Goal: Task Accomplishment & Management: Use online tool/utility

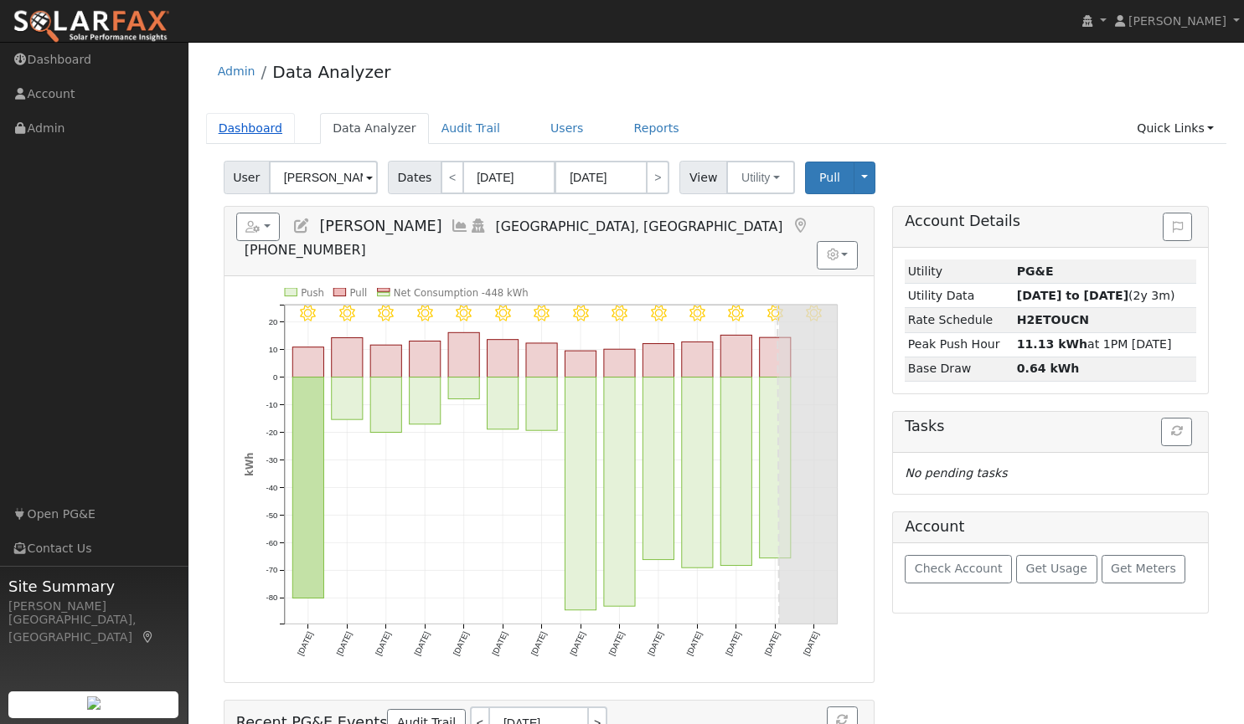
click at [254, 128] on link "Dashboard" at bounding box center [251, 128] width 90 height 31
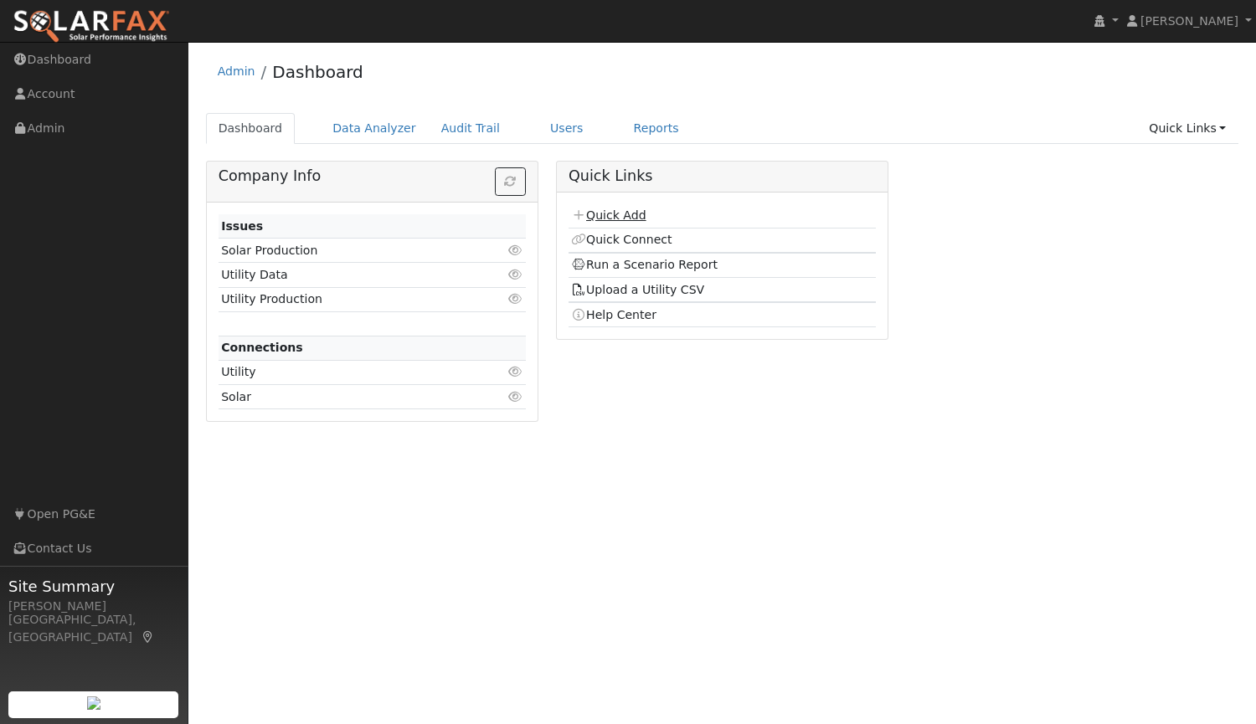
click at [608, 222] on link "Quick Add" at bounding box center [608, 215] width 75 height 13
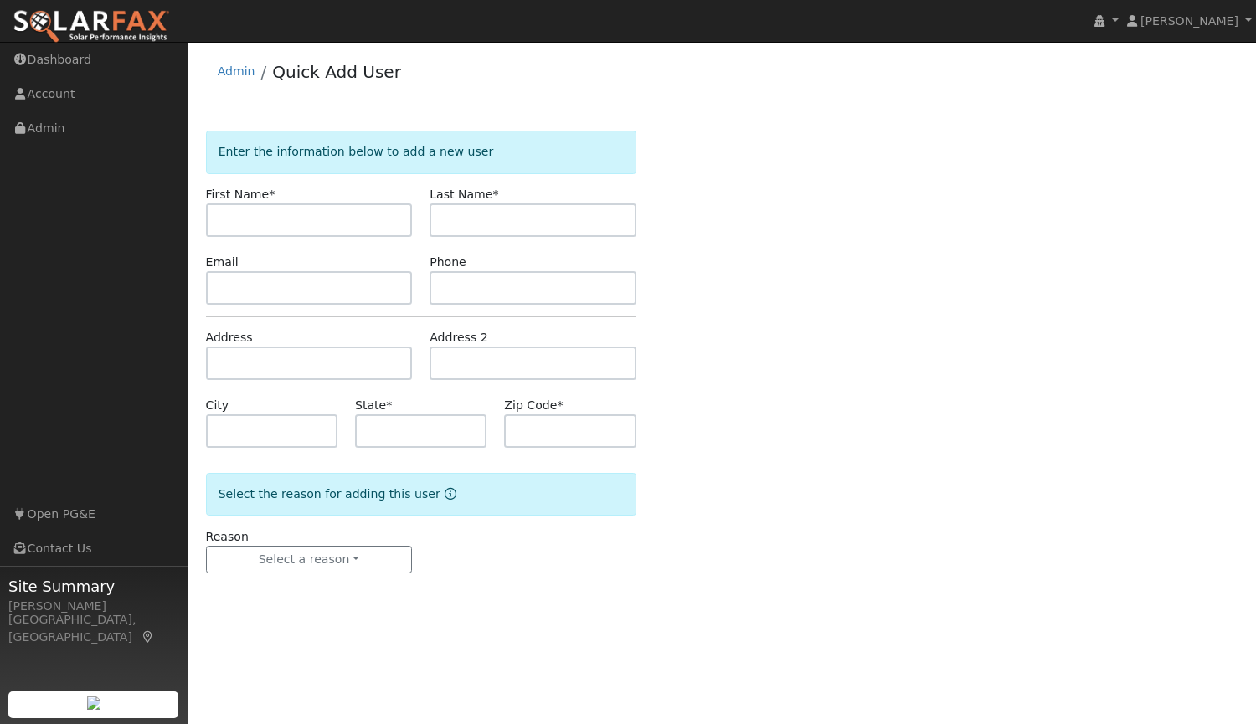
click at [259, 224] on input "text" at bounding box center [309, 221] width 207 height 34
type input "[PERSON_NAME]"
click at [448, 220] on input "text" at bounding box center [533, 221] width 207 height 34
click at [556, 214] on input "text" at bounding box center [533, 221] width 207 height 34
type input "[PERSON_NAME]"
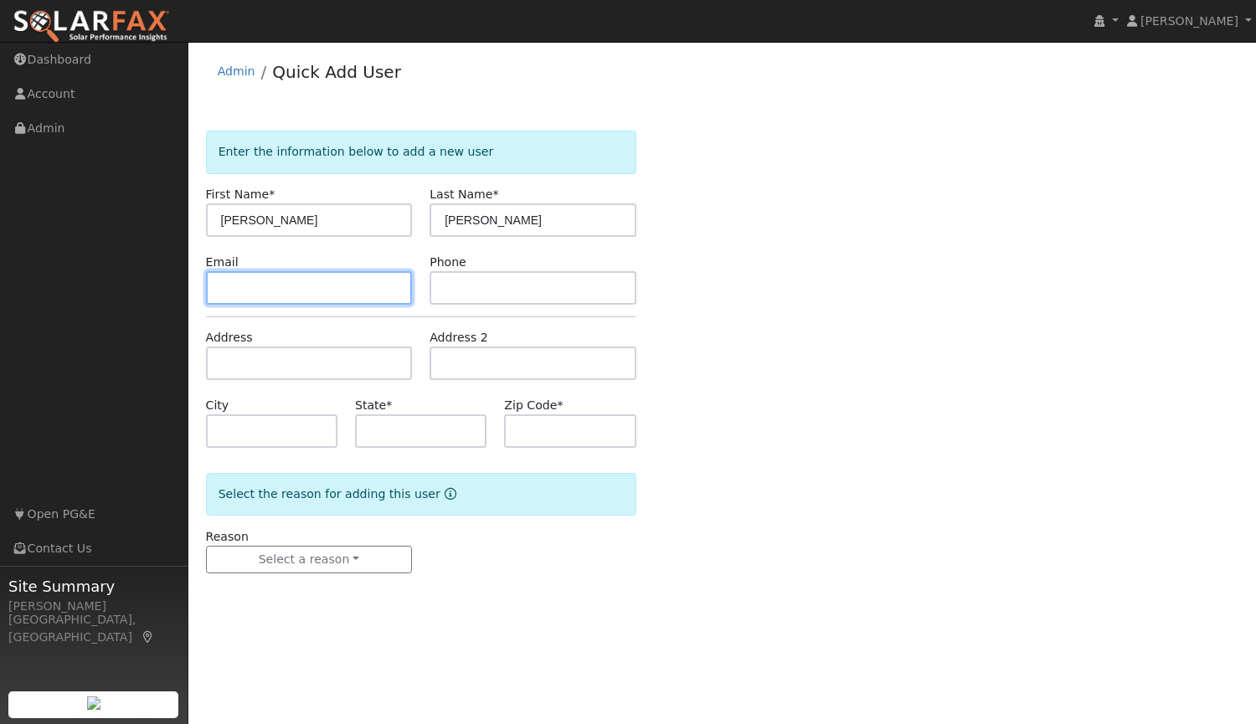
click at [238, 276] on input "text" at bounding box center [309, 288] width 207 height 34
click at [464, 278] on input "text" at bounding box center [533, 288] width 207 height 34
paste input "[PHONE_NUMBER]"
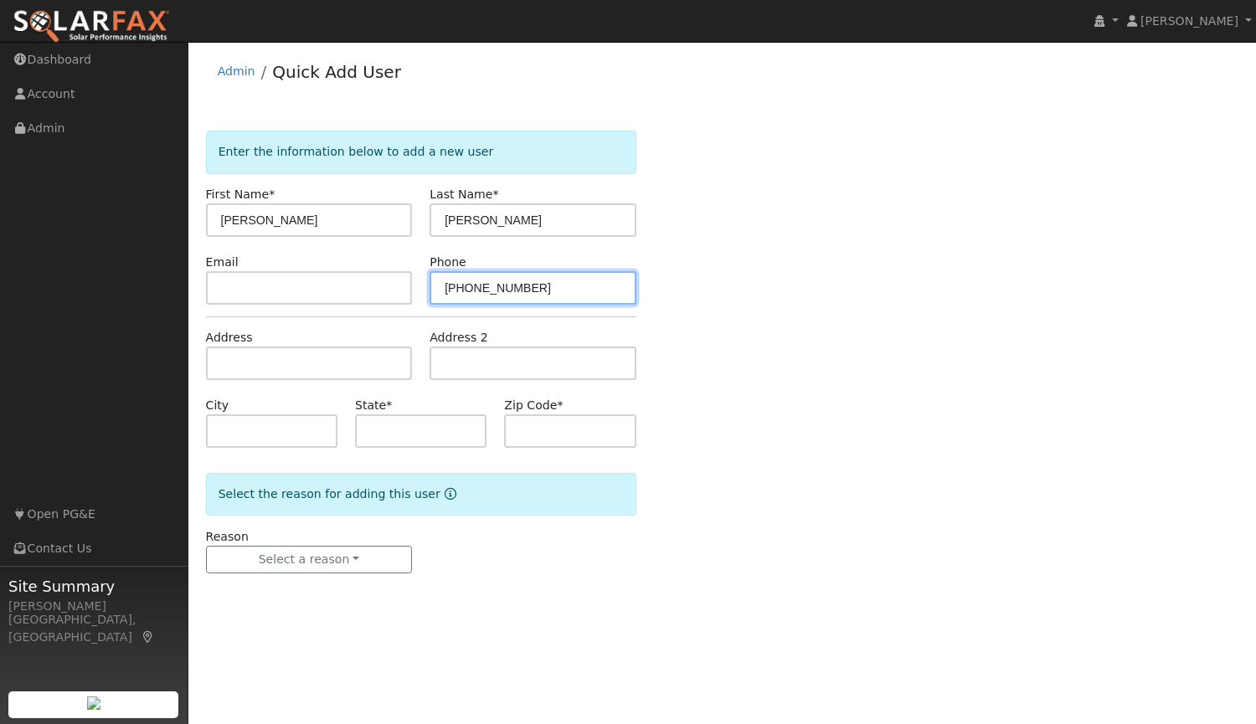
type input "[PHONE_NUMBER]"
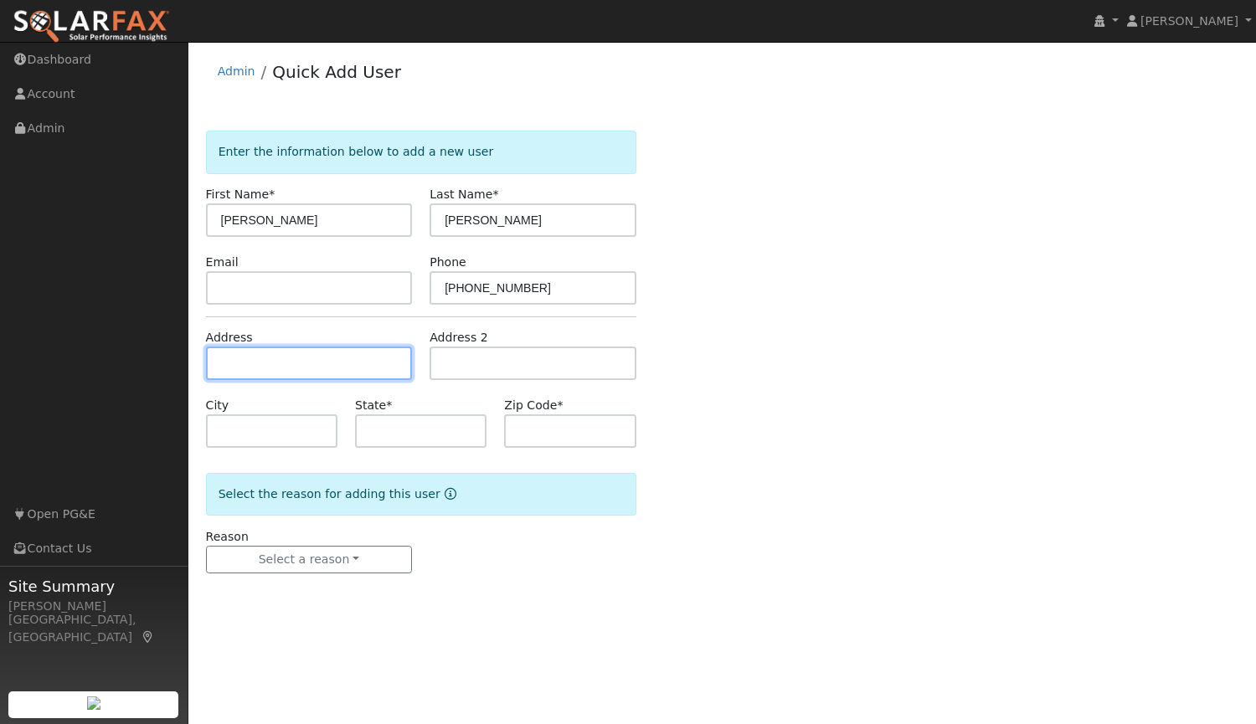
click at [344, 360] on input "text" at bounding box center [309, 364] width 207 height 34
click at [389, 372] on input "text" at bounding box center [309, 364] width 207 height 34
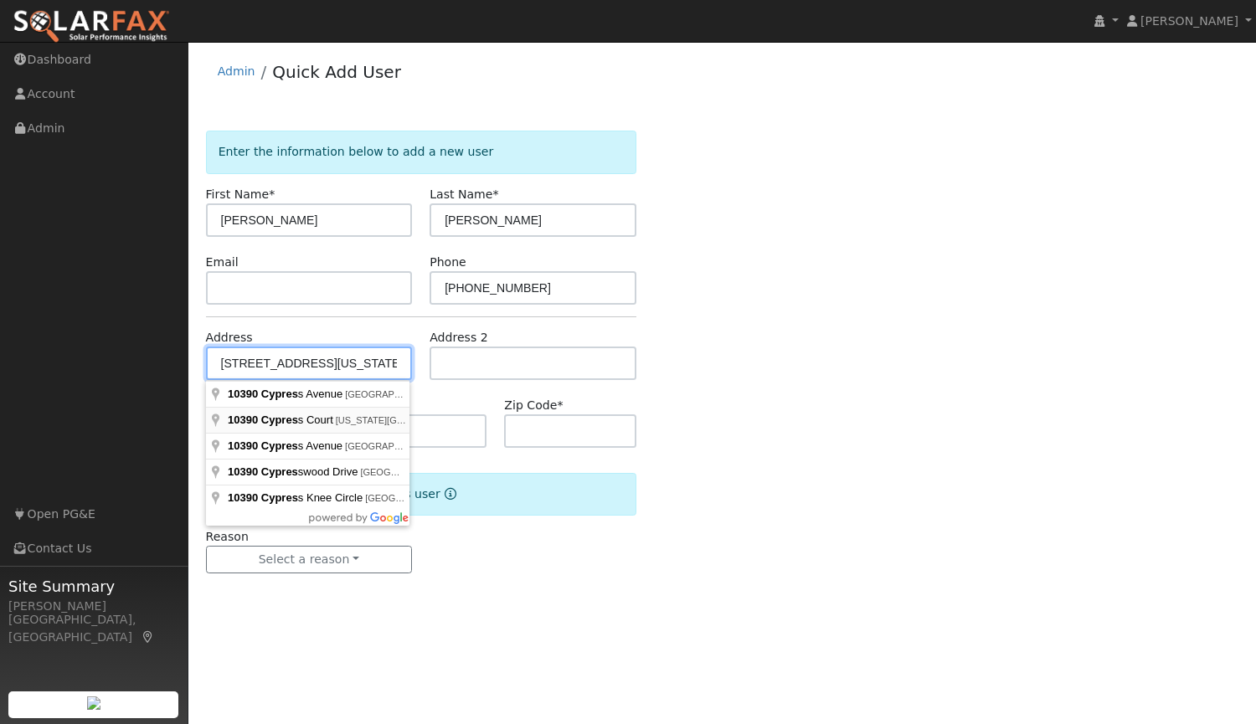
type input "[STREET_ADDRESS]"
type input "[US_STATE][GEOGRAPHIC_DATA]"
type input "CA"
type input "95959"
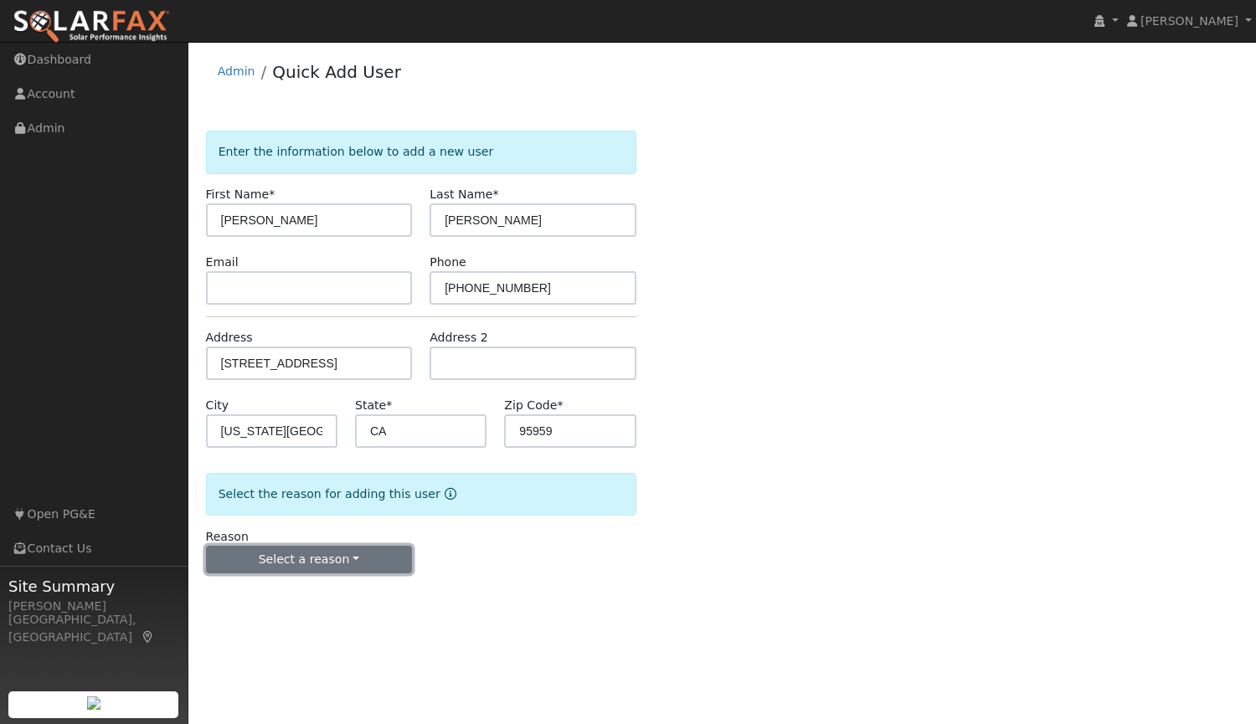
click at [311, 565] on button "Select a reason" at bounding box center [309, 560] width 207 height 28
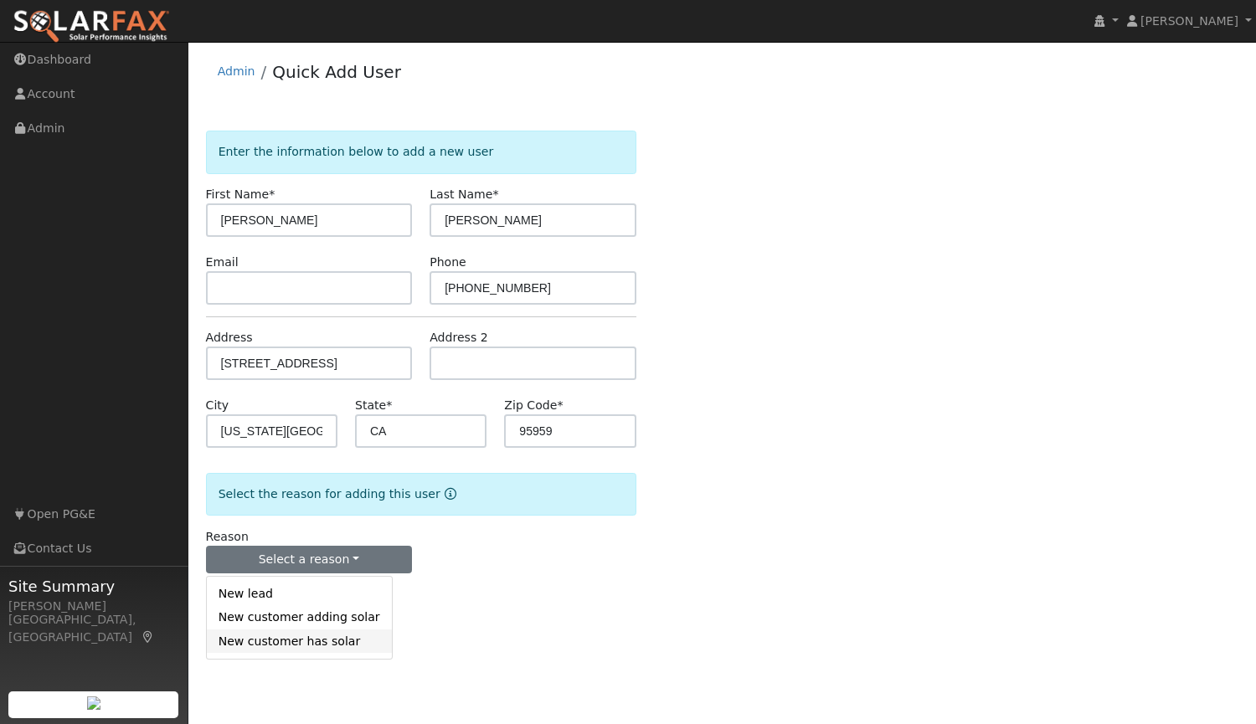
click at [313, 642] on link "New customer has solar" at bounding box center [299, 641] width 185 height 23
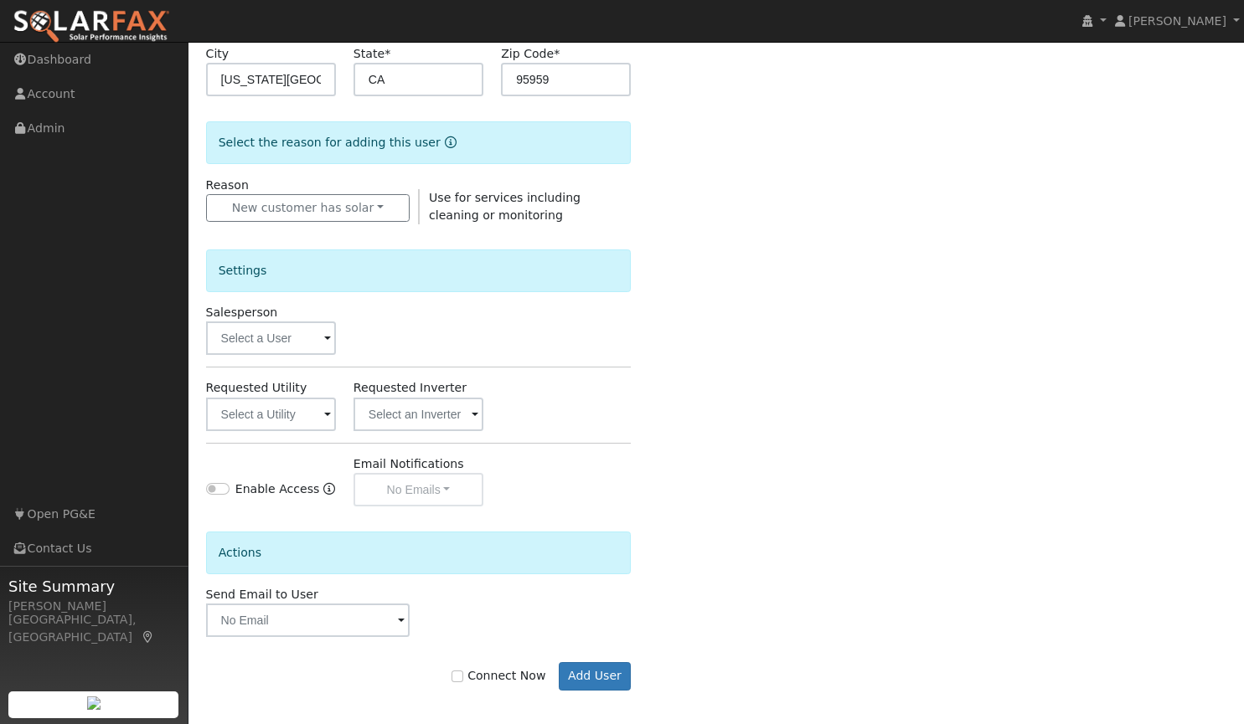
scroll to position [353, 0]
click at [463, 681] on input "Connect Now" at bounding box center [457, 676] width 12 height 12
checkbox input "true"
drag, startPoint x: 606, startPoint y: 683, endPoint x: 378, endPoint y: 539, distance: 269.5
click at [378, 539] on form "Enter the information below to add a new user First Name * Dana Last Name * Bas…" at bounding box center [418, 251] width 425 height 946
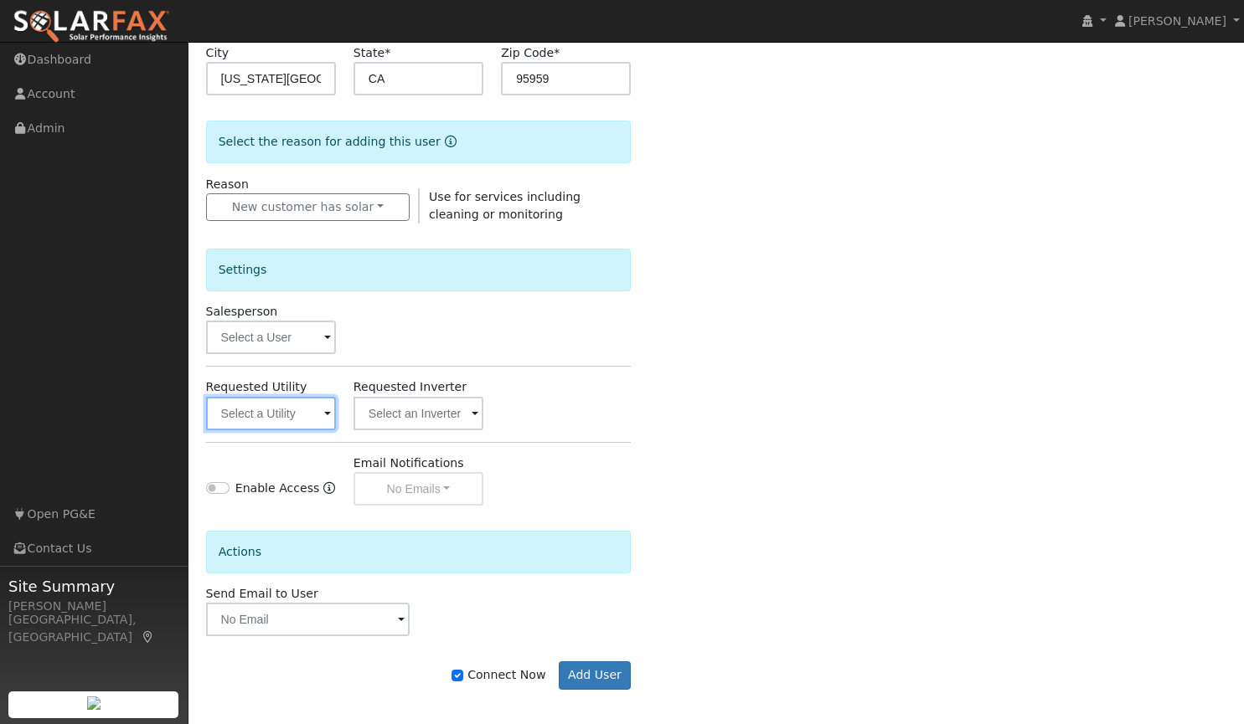
click at [287, 415] on input "text" at bounding box center [271, 414] width 130 height 34
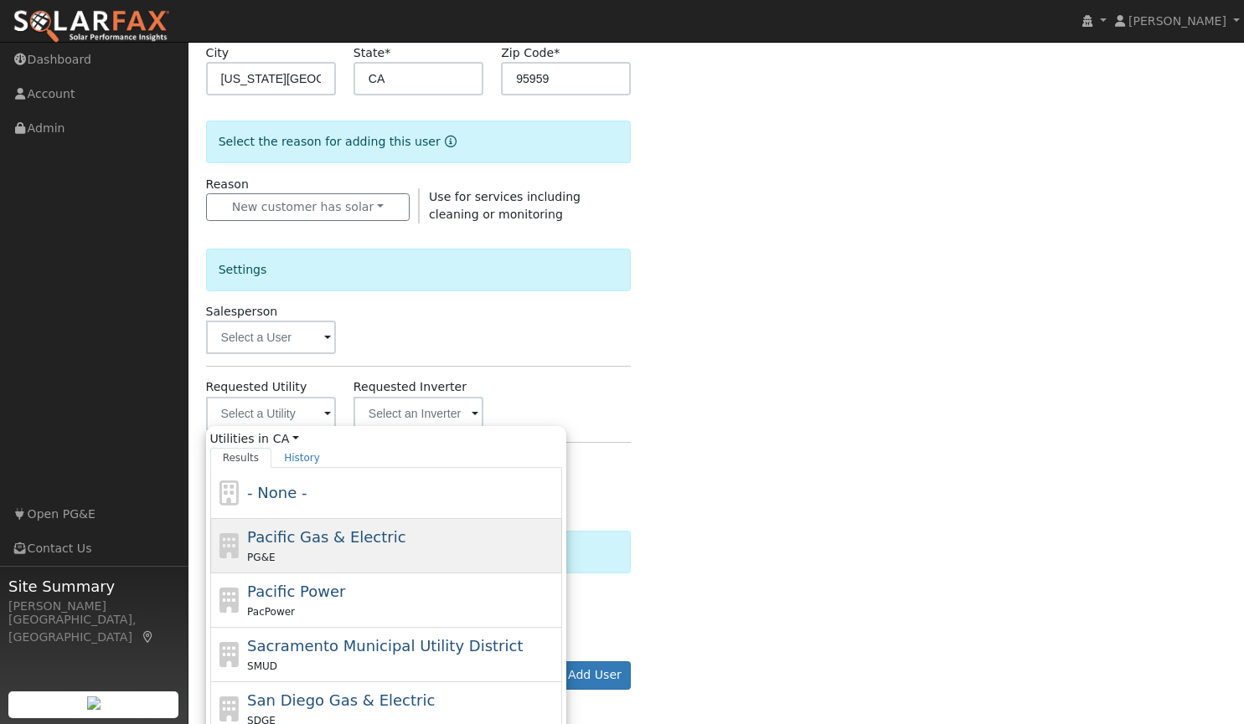
click at [281, 539] on span "Pacific Gas & Electric" at bounding box center [326, 537] width 158 height 18
type input "Pacific Gas & Electric"
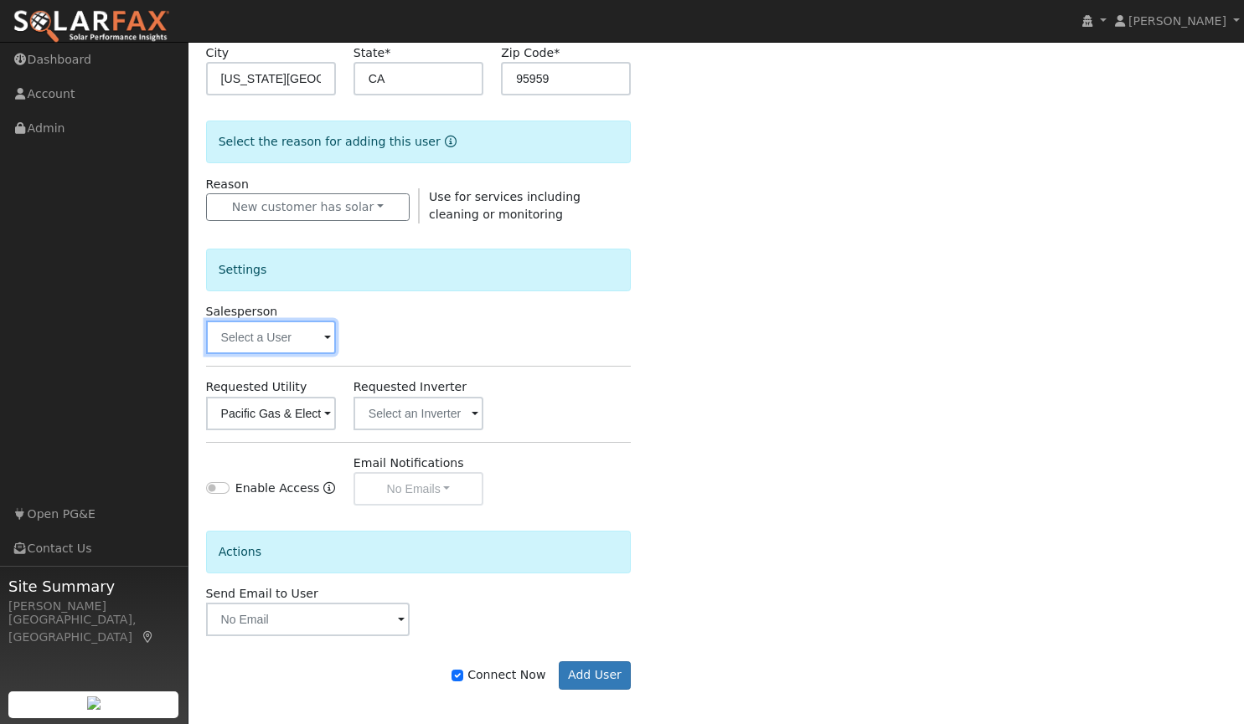
click at [316, 340] on input "text" at bounding box center [271, 338] width 130 height 34
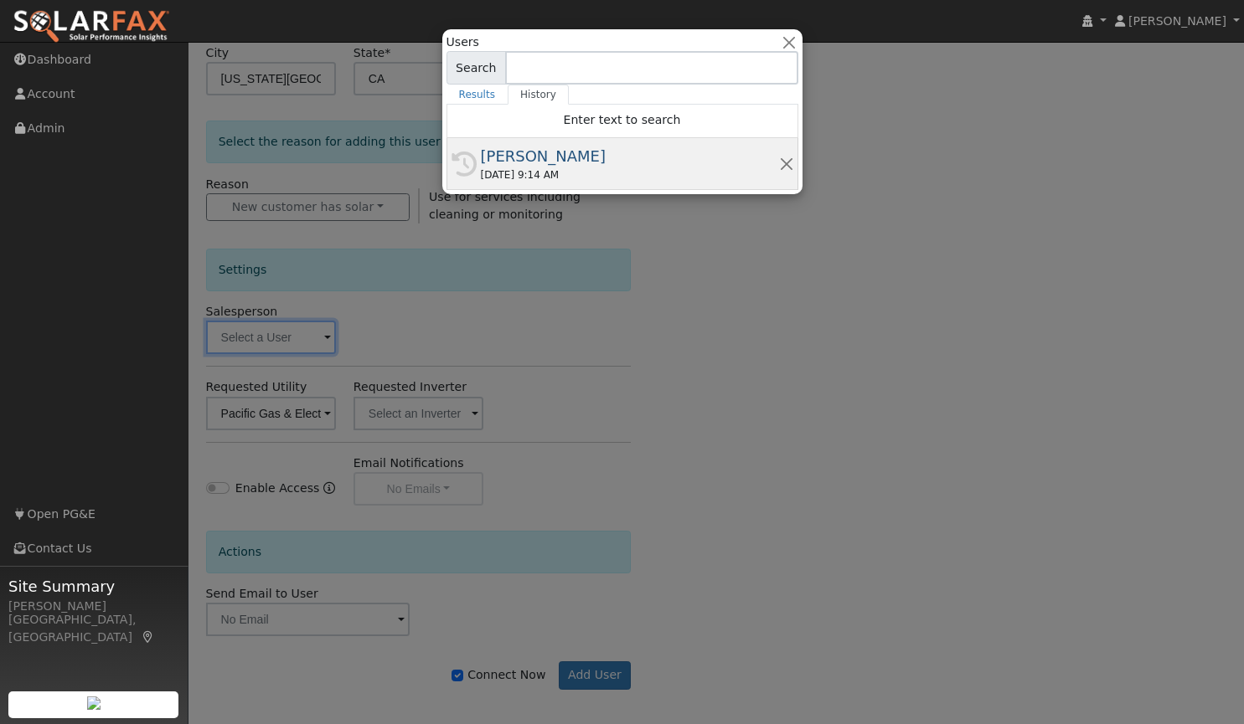
click at [539, 168] on div "08/11/2025 9:14 AM" at bounding box center [630, 175] width 298 height 15
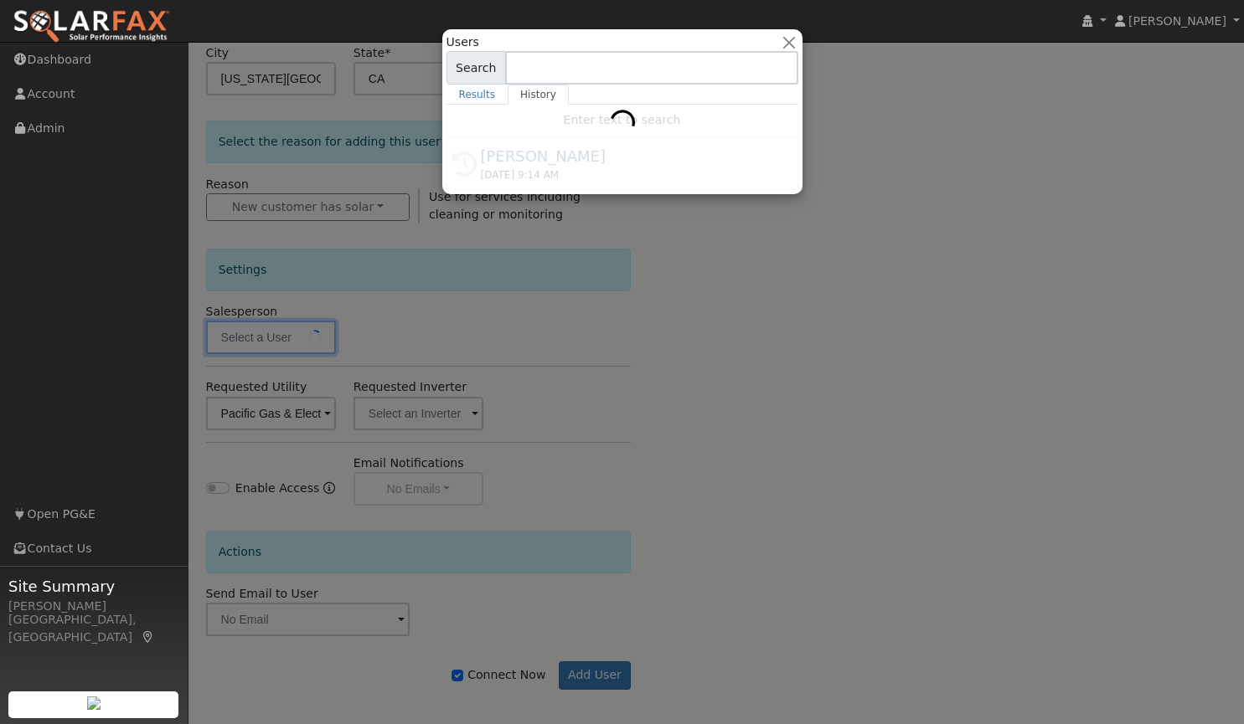
type input "[PERSON_NAME]"
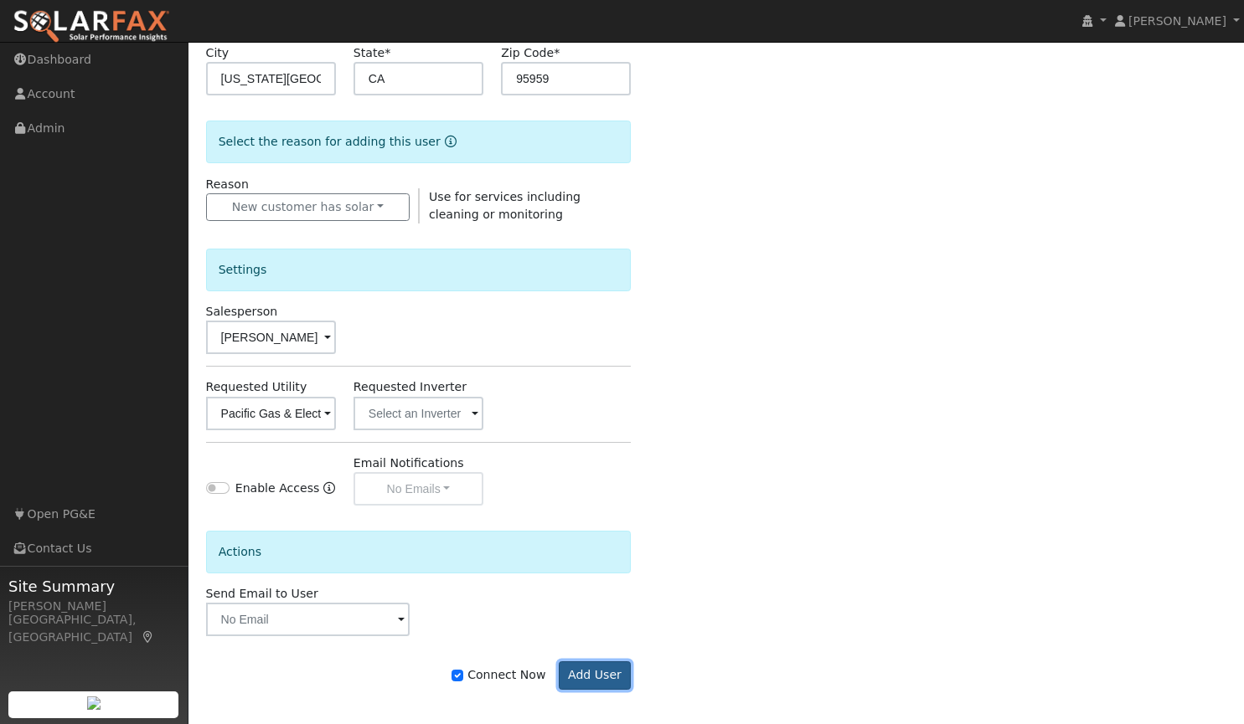
click at [620, 672] on button "Add User" at bounding box center [595, 676] width 73 height 28
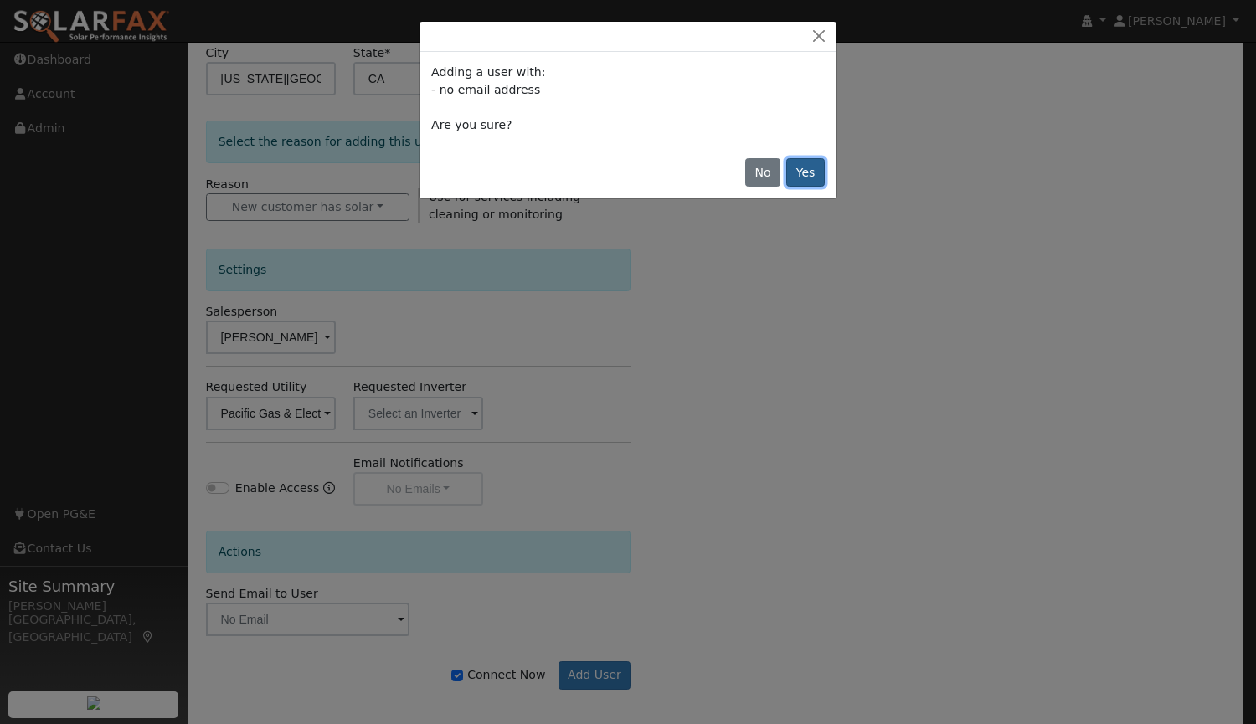
click at [805, 175] on button "Yes" at bounding box center [805, 172] width 39 height 28
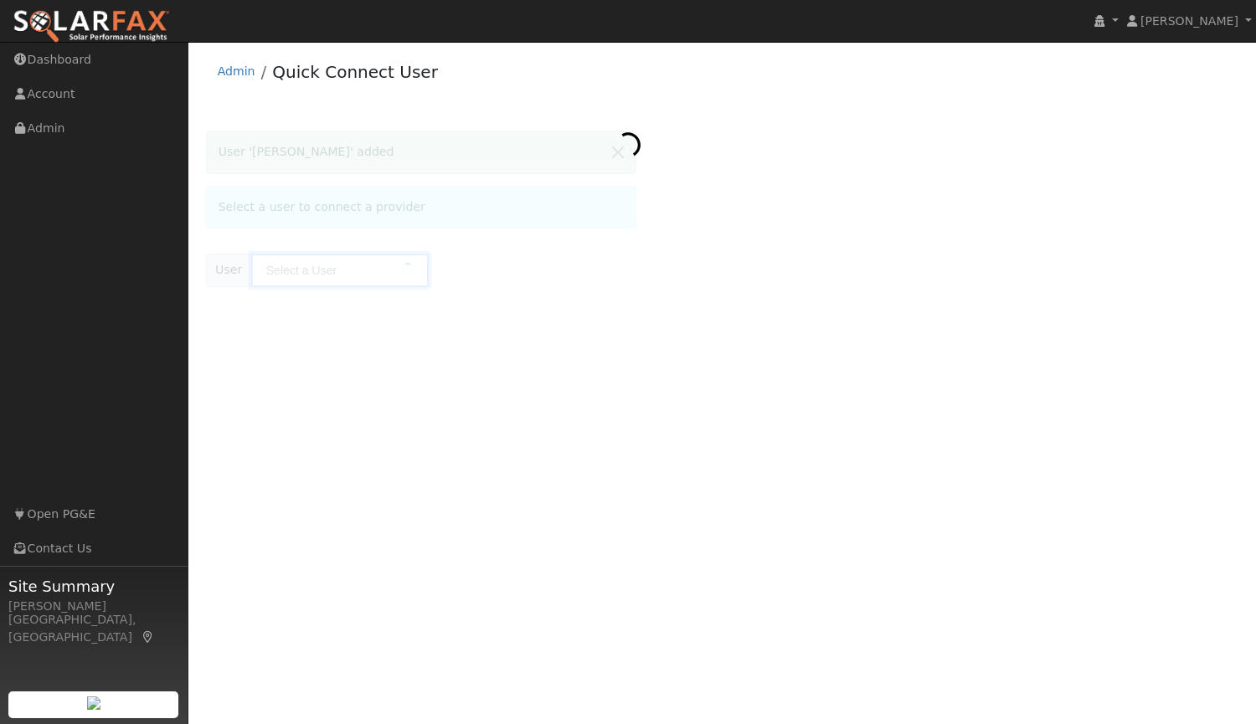
type input "[PERSON_NAME]"
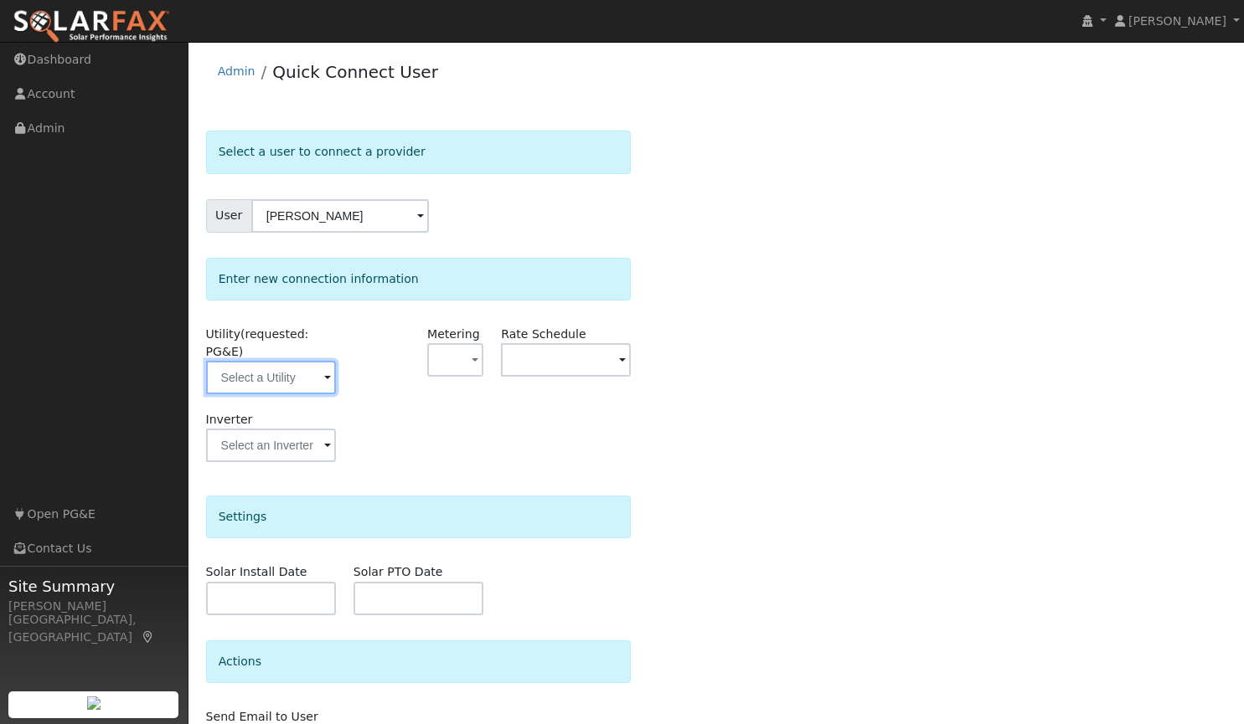
click at [302, 373] on input "text" at bounding box center [271, 378] width 130 height 34
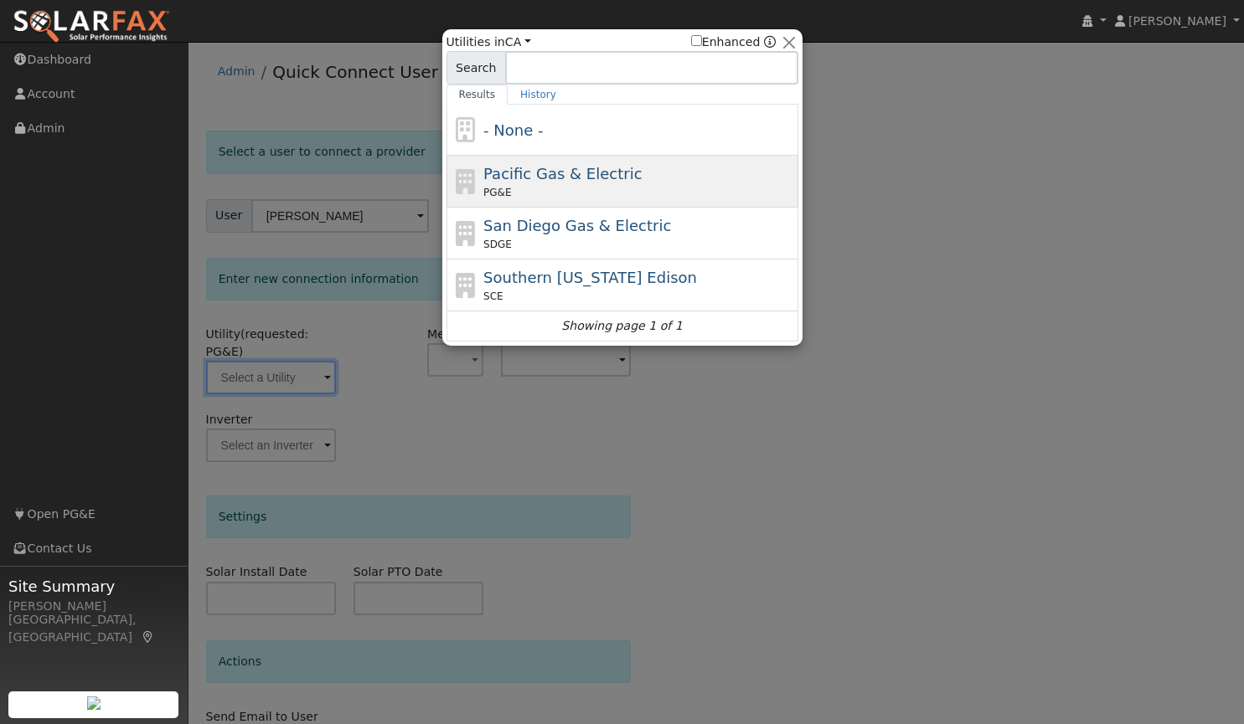
click at [618, 164] on div "Pacific Gas & Electric PG&E" at bounding box center [638, 181] width 311 height 38
type input "PG&E"
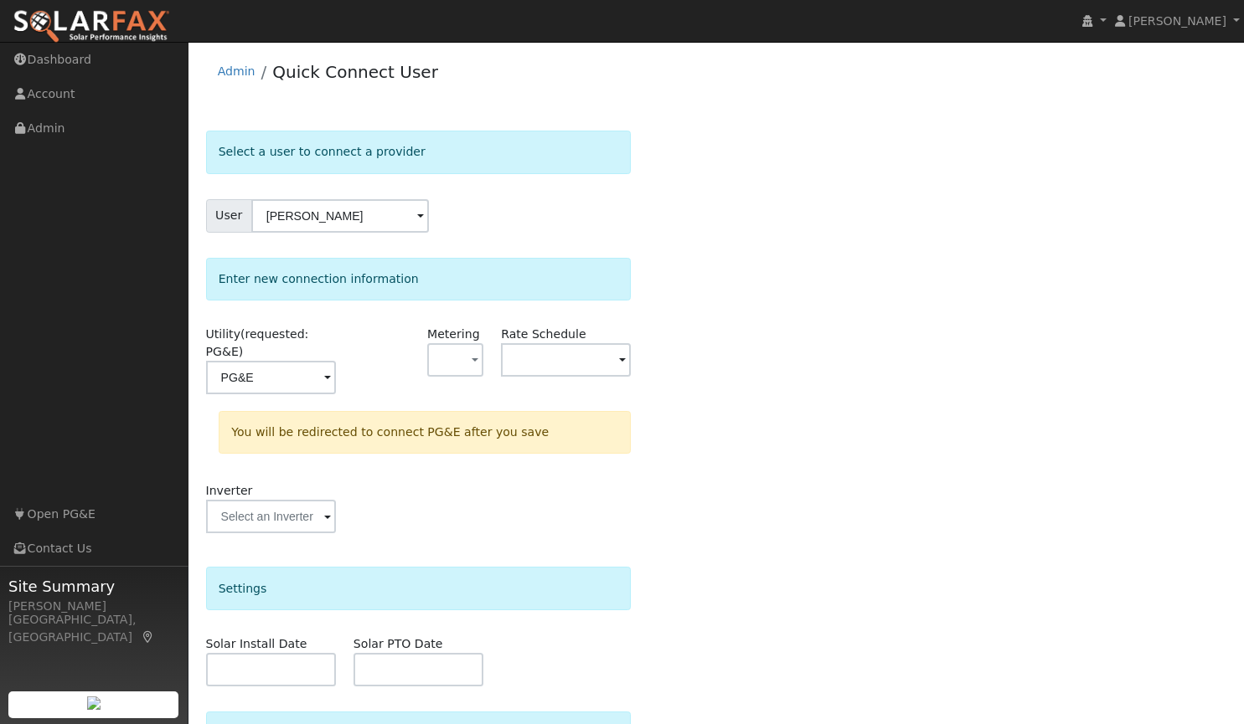
scroll to position [159, 0]
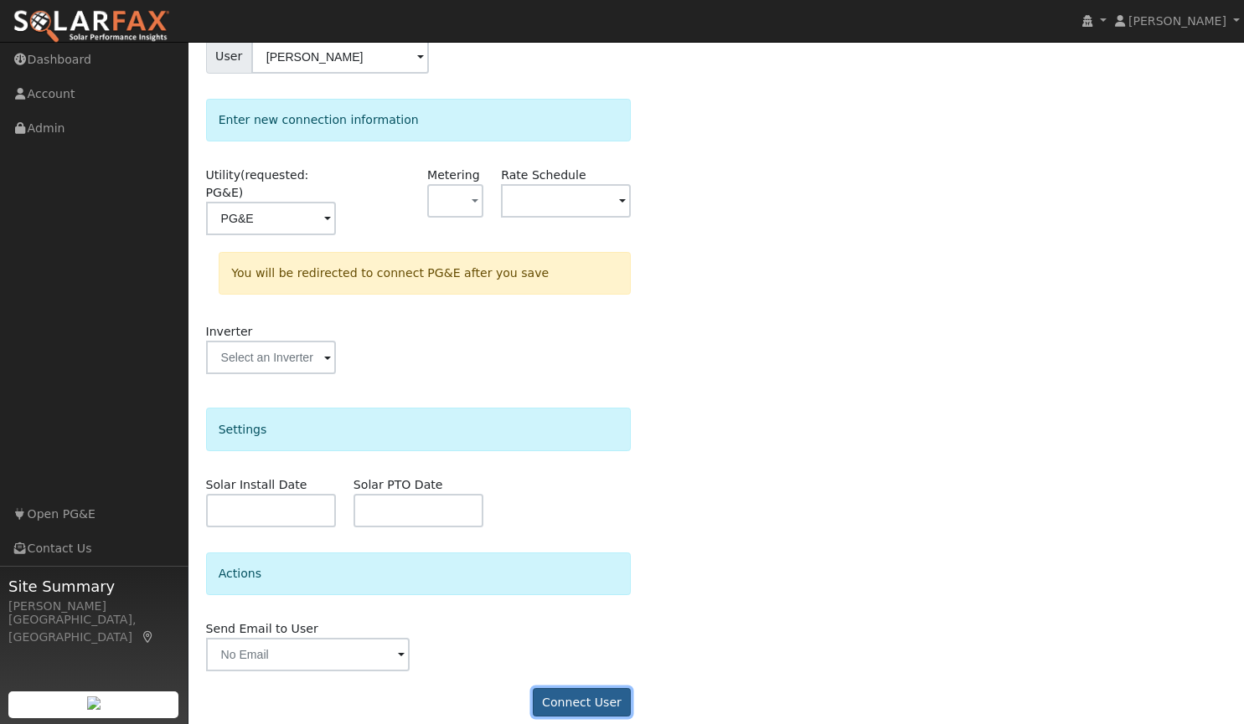
click at [573, 688] on button "Connect User" at bounding box center [582, 702] width 99 height 28
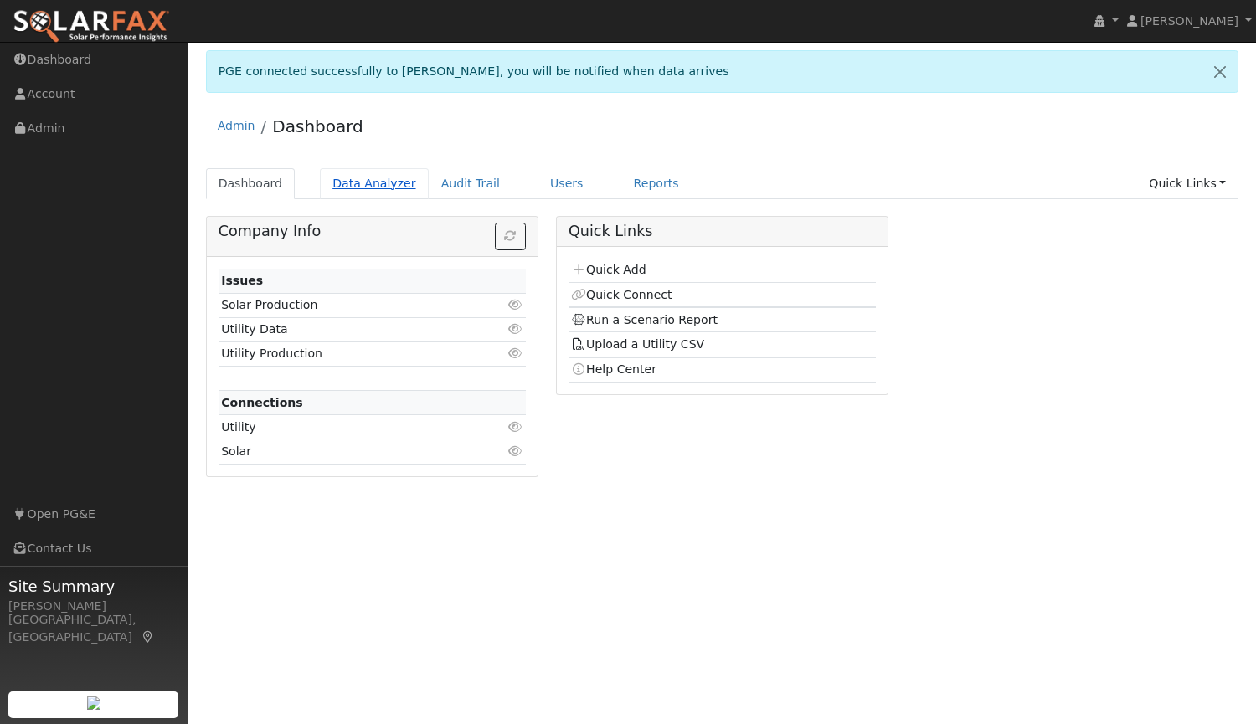
click at [362, 180] on link "Data Analyzer" at bounding box center [374, 183] width 109 height 31
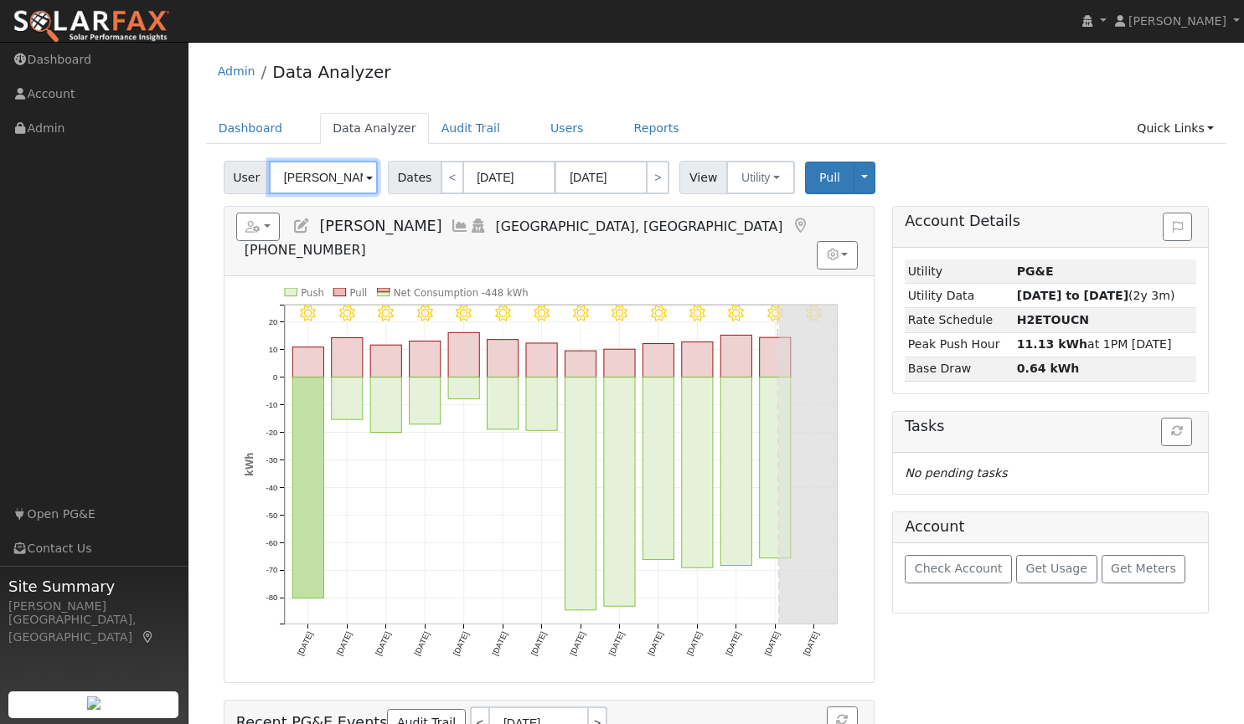
click at [346, 173] on input "Gene Isaak" at bounding box center [323, 178] width 109 height 34
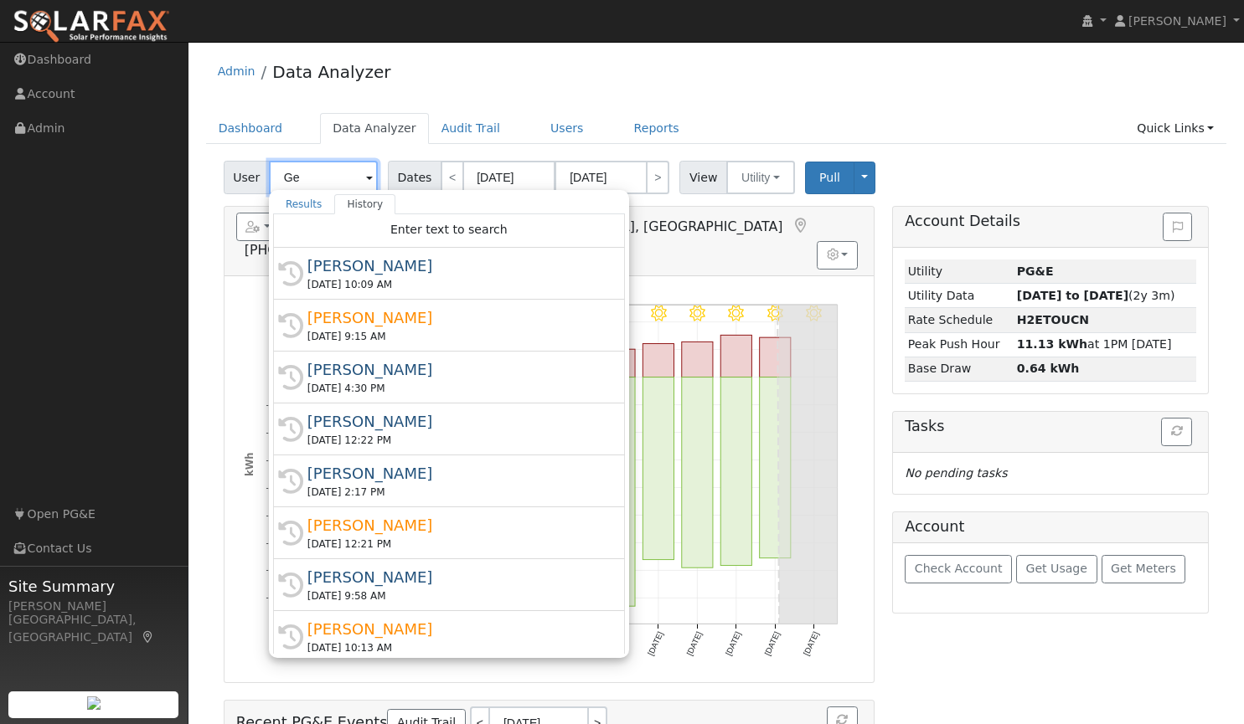
type input "G"
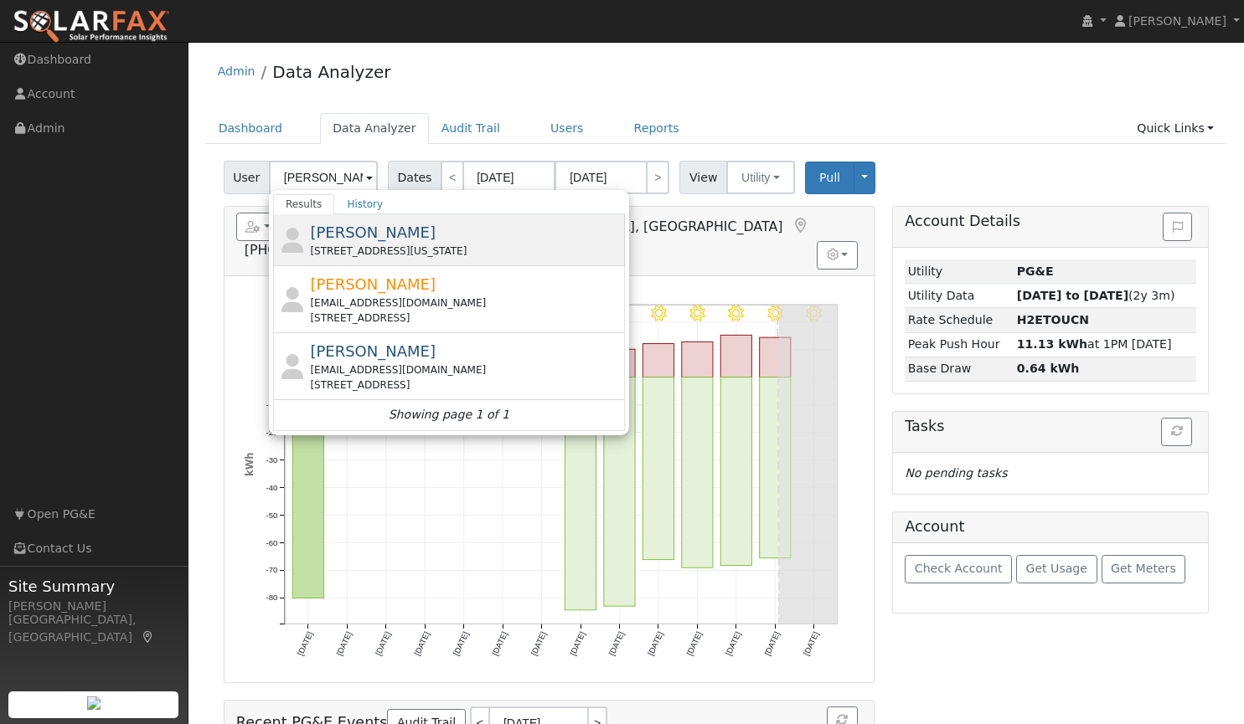
click at [349, 235] on span "Dana Baskett" at bounding box center [373, 233] width 126 height 18
type input "Dana Baskett"
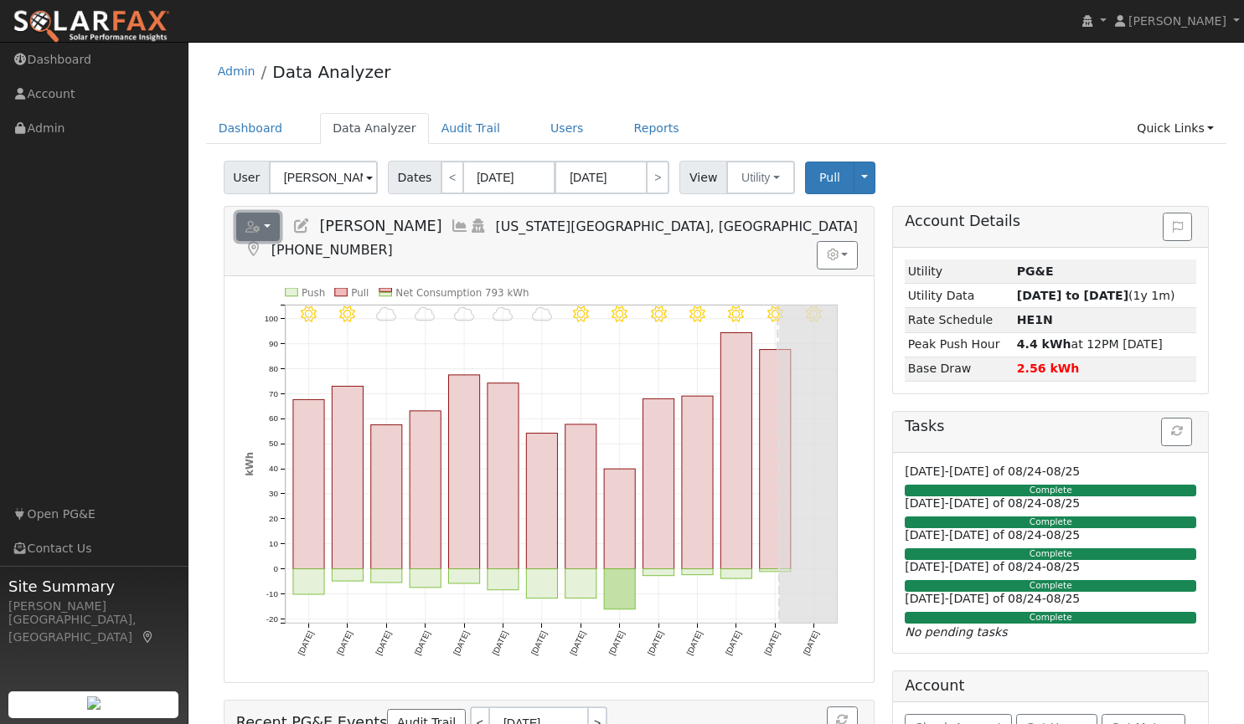
click at [260, 219] on button "button" at bounding box center [258, 227] width 44 height 28
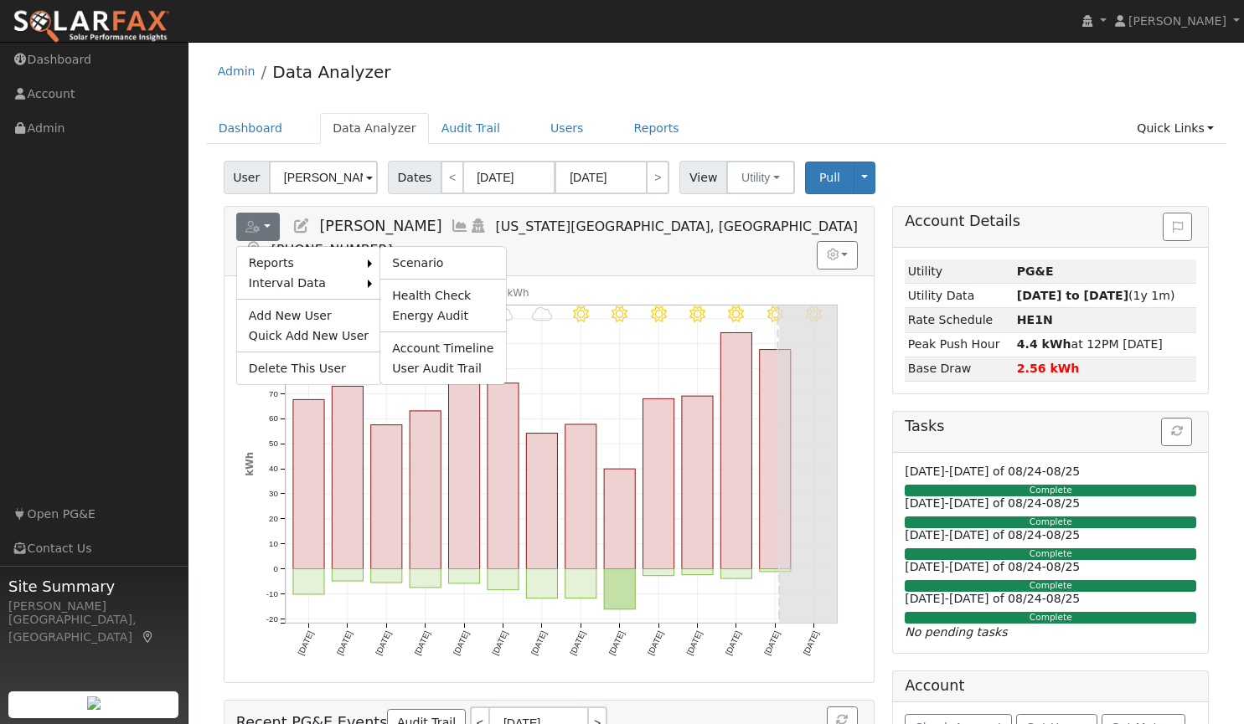
click at [416, 247] on ul "Scenario Health Check Energy Audit Account Timeline User Audit Trail" at bounding box center [442, 315] width 126 height 139
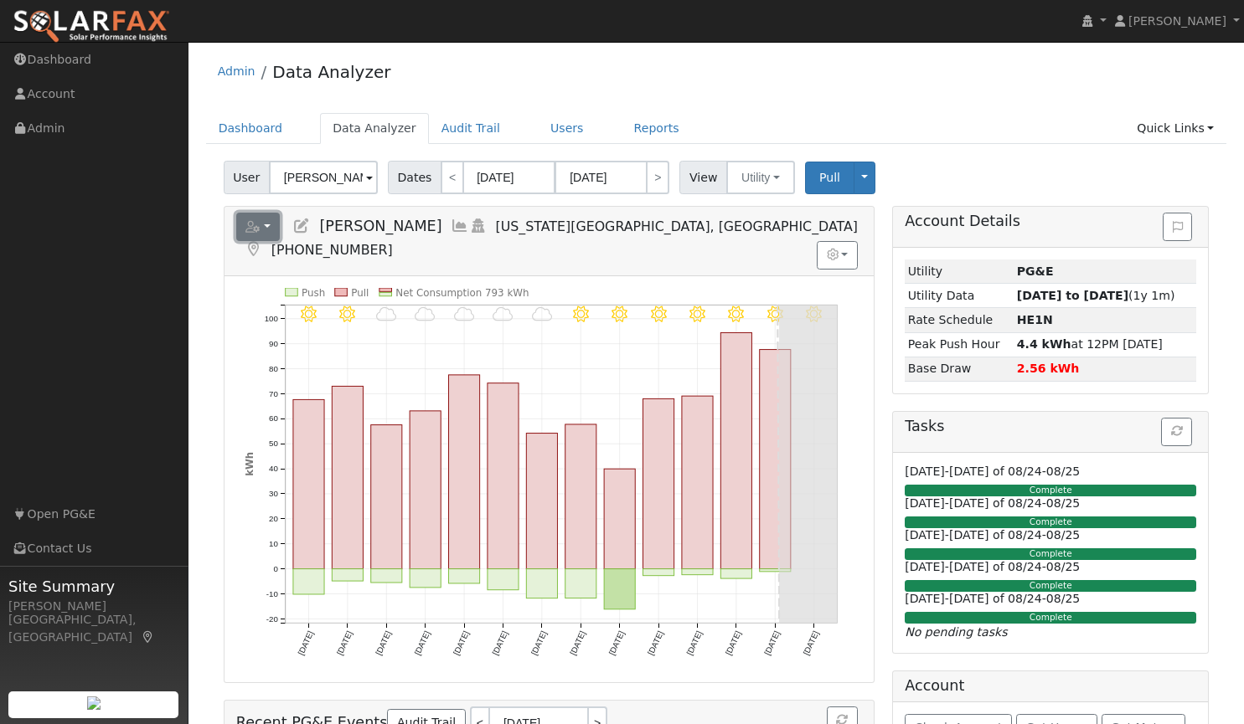
click at [265, 224] on button "button" at bounding box center [258, 227] width 44 height 28
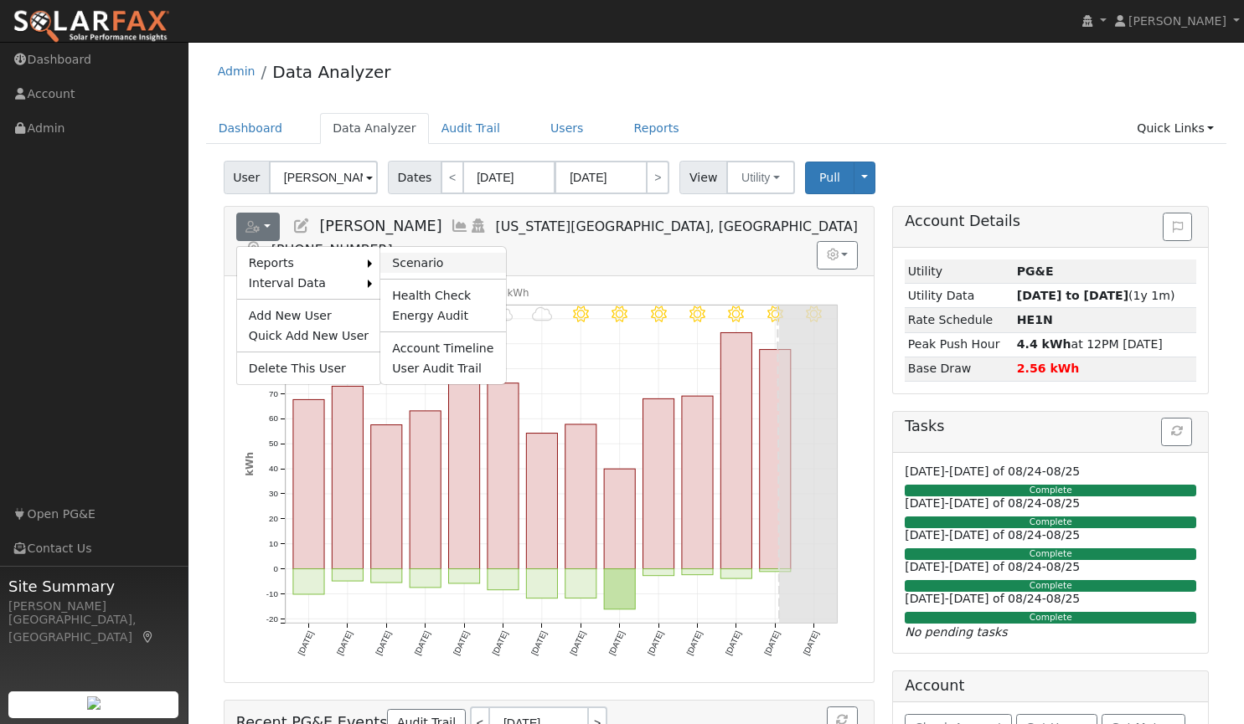
click at [384, 264] on link "Scenario" at bounding box center [442, 263] width 125 height 20
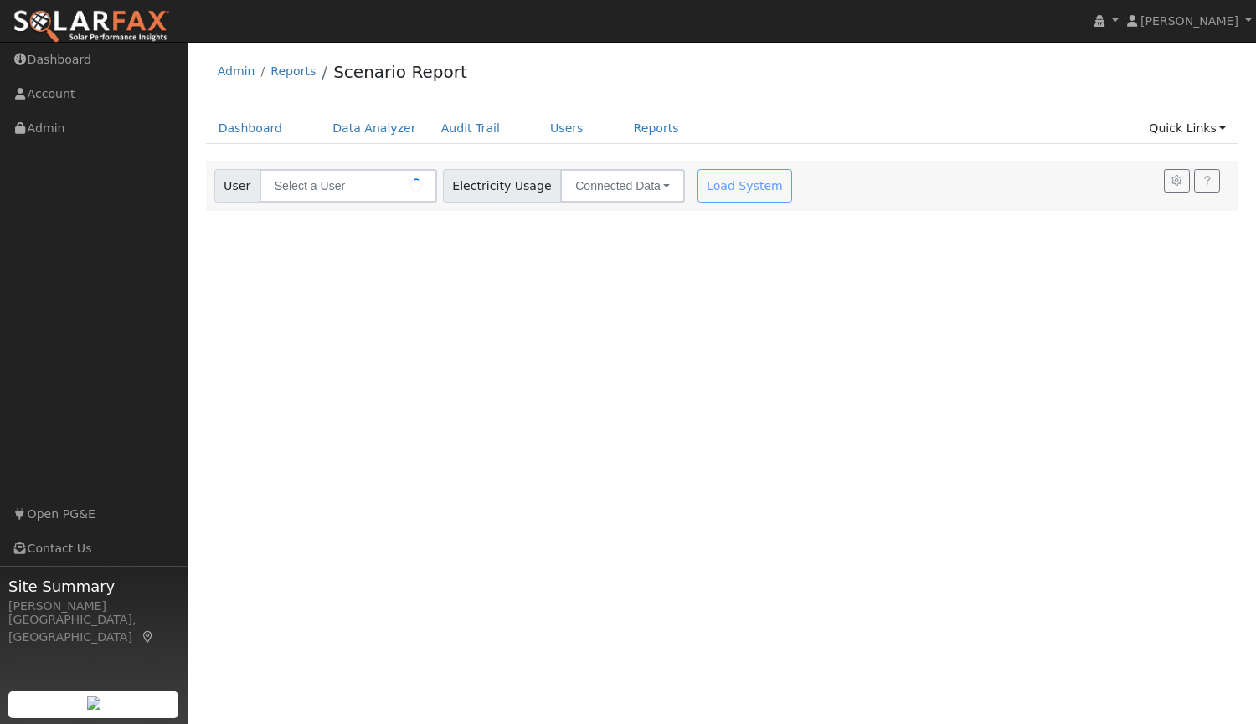
type input "[PERSON_NAME]"
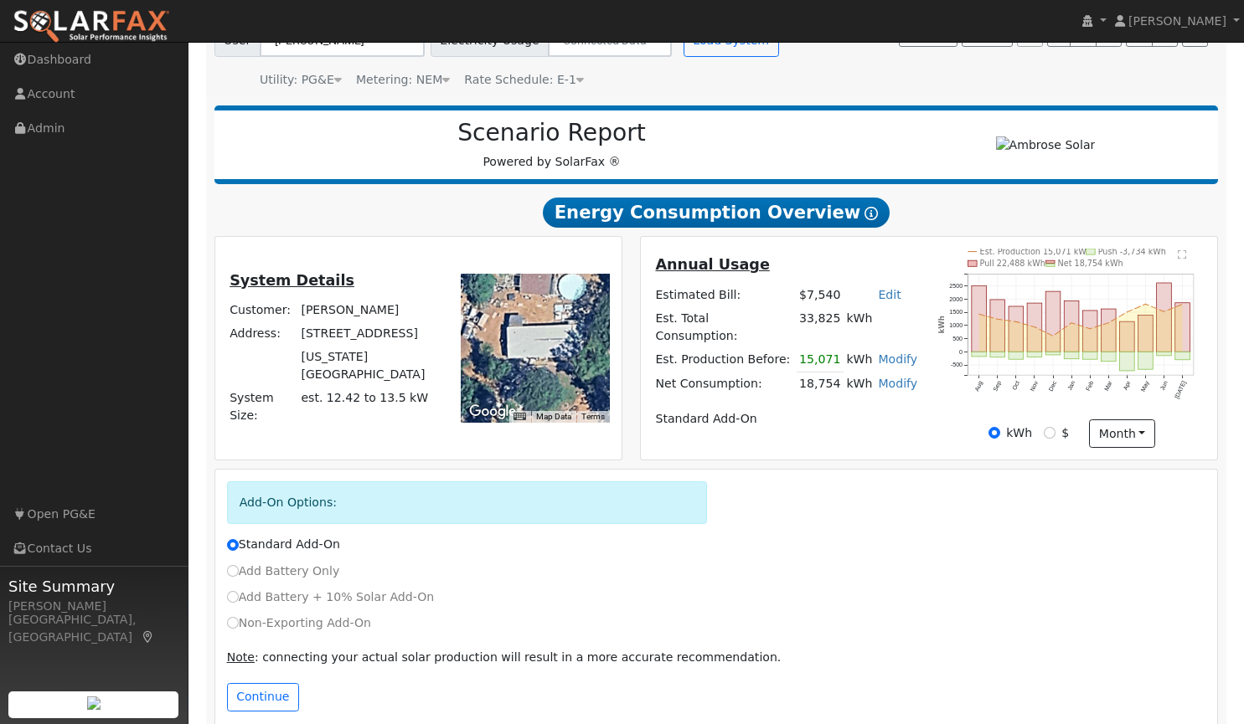
scroll to position [171, 0]
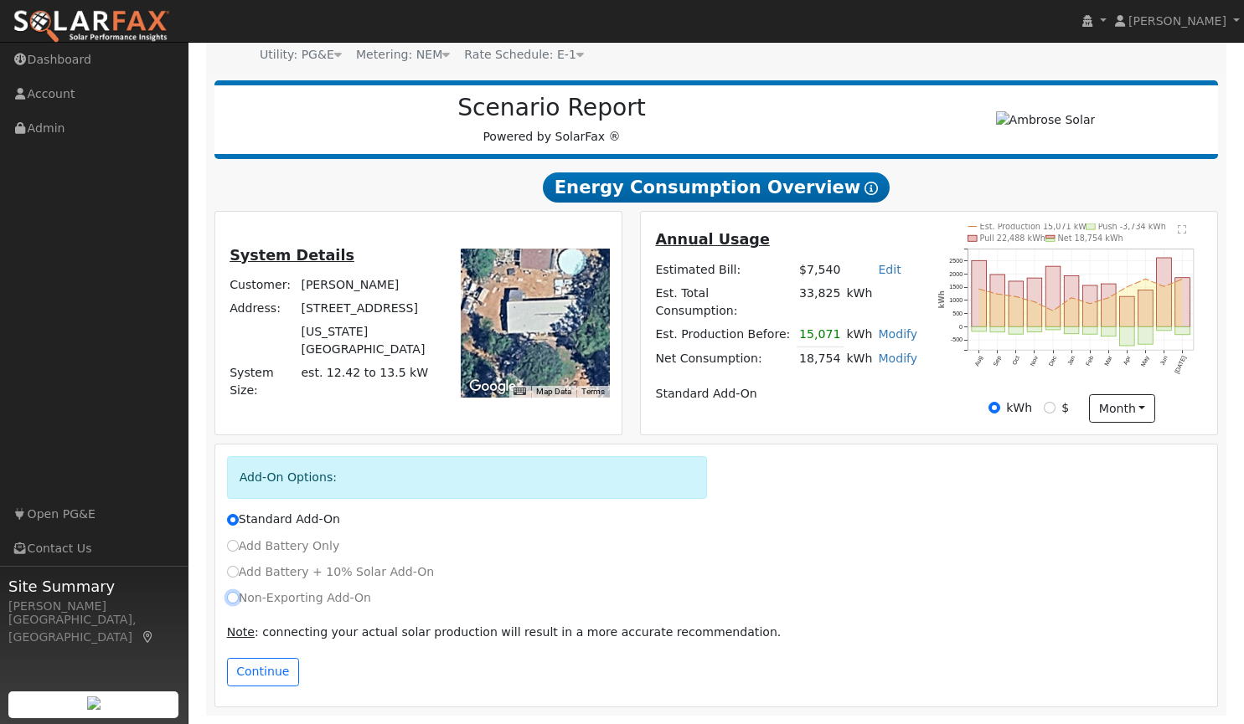
click at [235, 601] on input "Non-Exporting Add-On" at bounding box center [233, 598] width 12 height 12
radio input "true"
radio input "false"
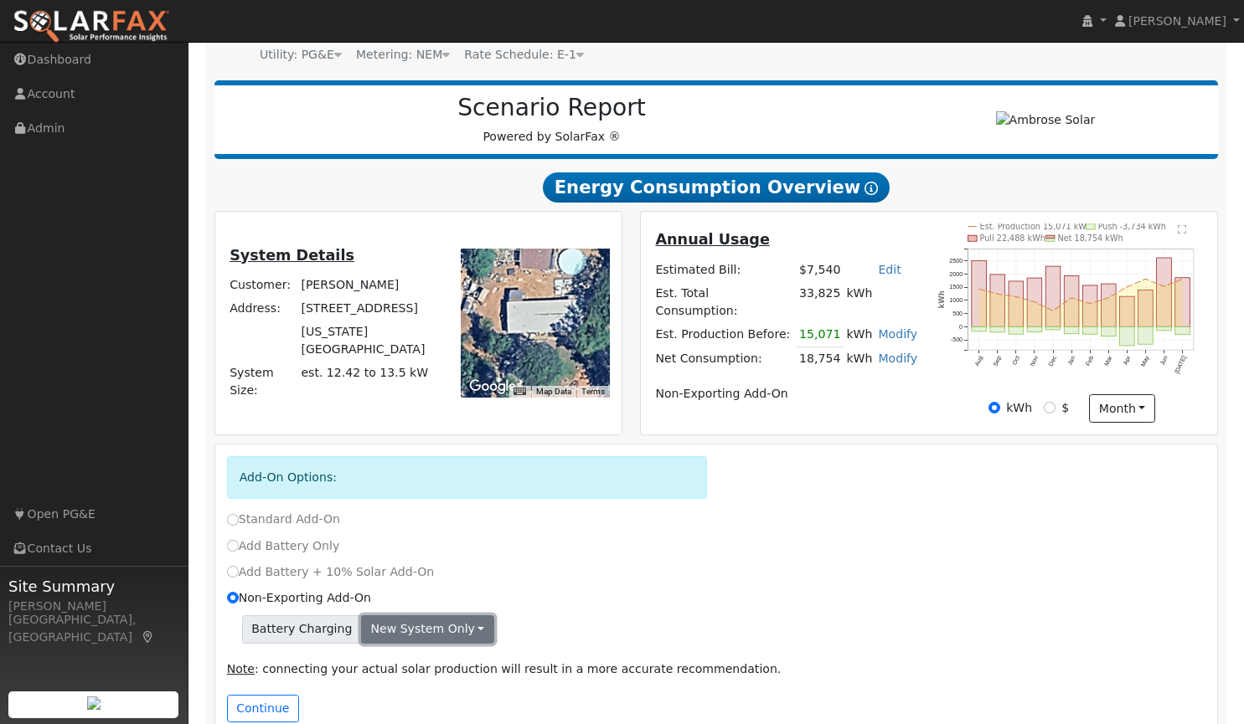
click at [429, 626] on button "New system only" at bounding box center [427, 630] width 133 height 28
click at [420, 682] on link "Both systems" at bounding box center [424, 687] width 125 height 23
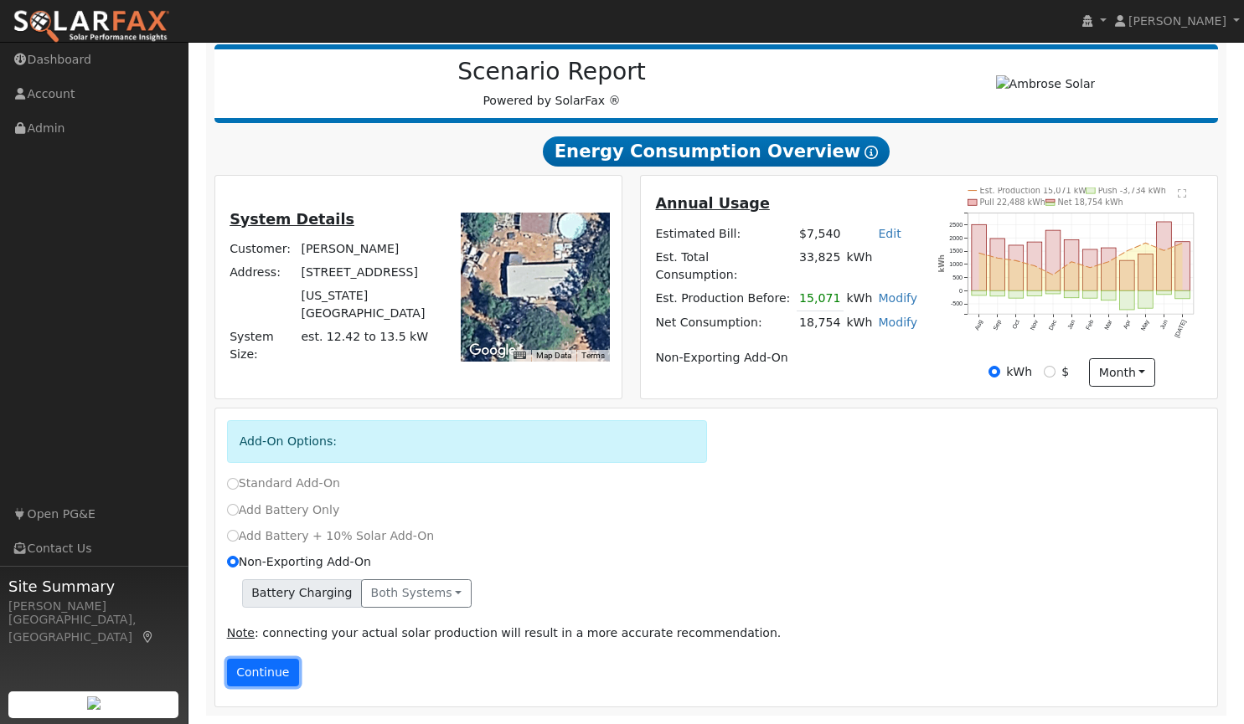
click at [266, 676] on button "Continue" at bounding box center [263, 673] width 72 height 28
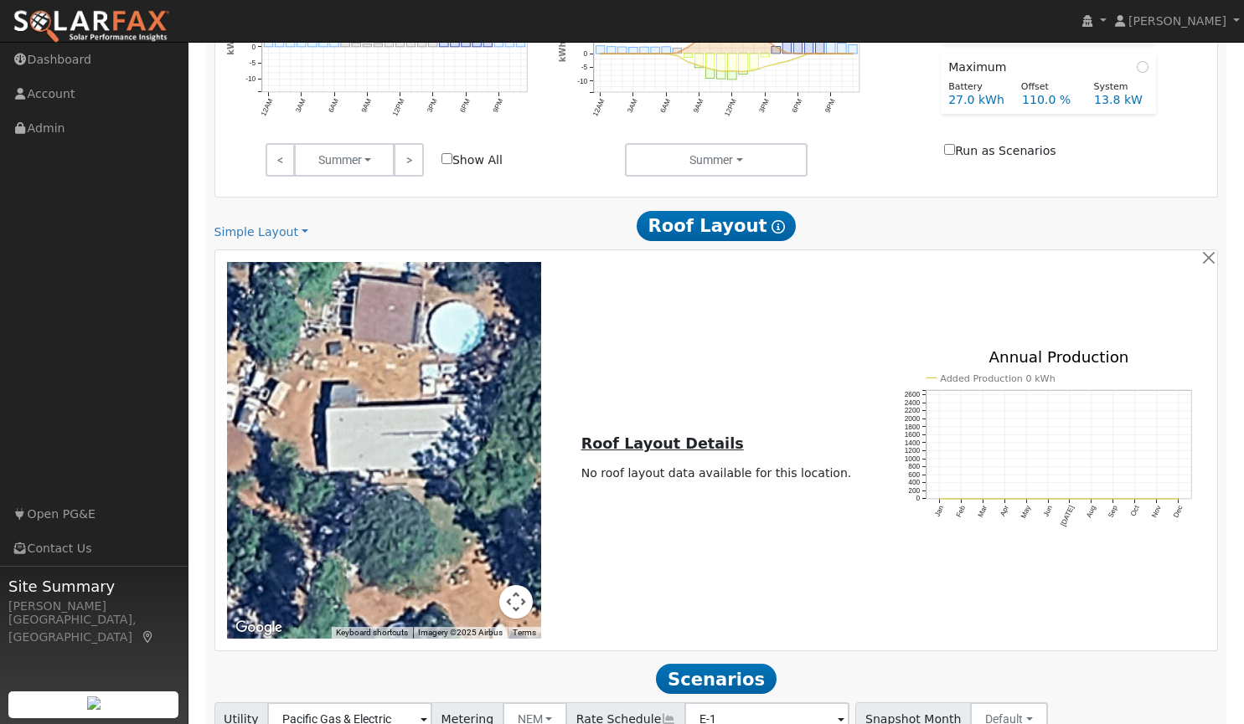
scroll to position [1090, 0]
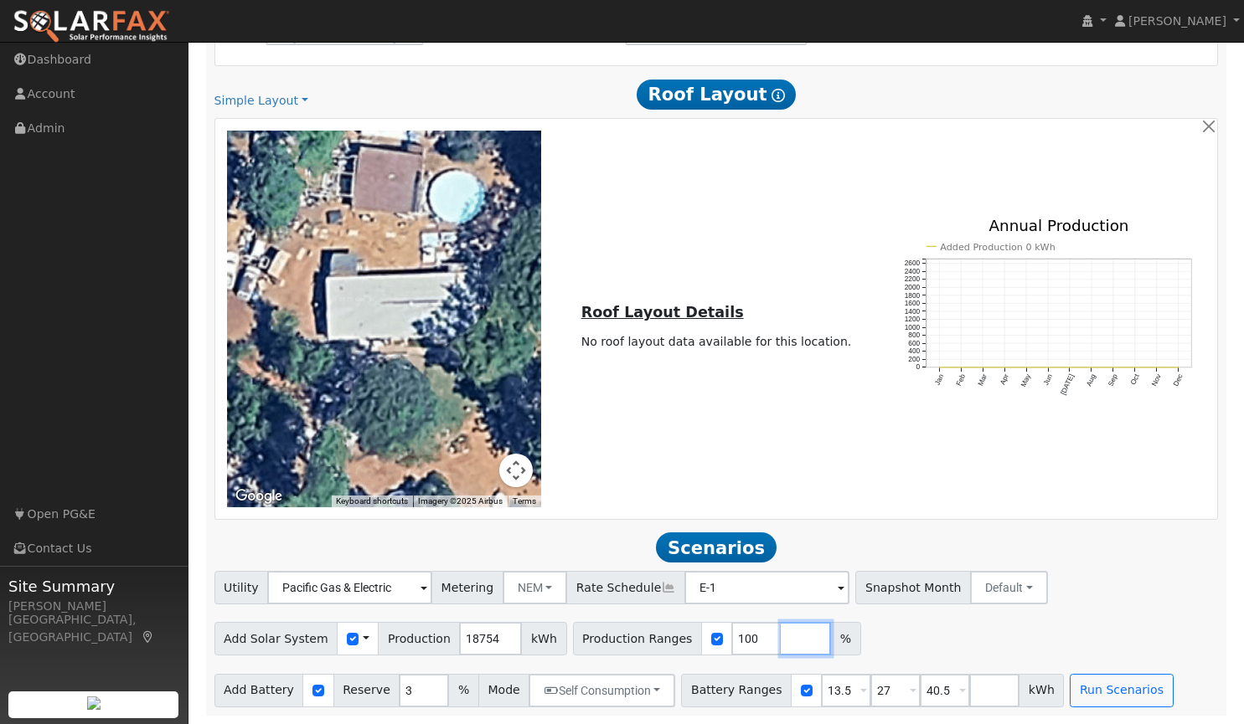
click at [781, 647] on input "number" at bounding box center [806, 639] width 50 height 34
type input "125"
type input "140"
click at [1070, 692] on button "Run Scenarios" at bounding box center [1121, 691] width 103 height 34
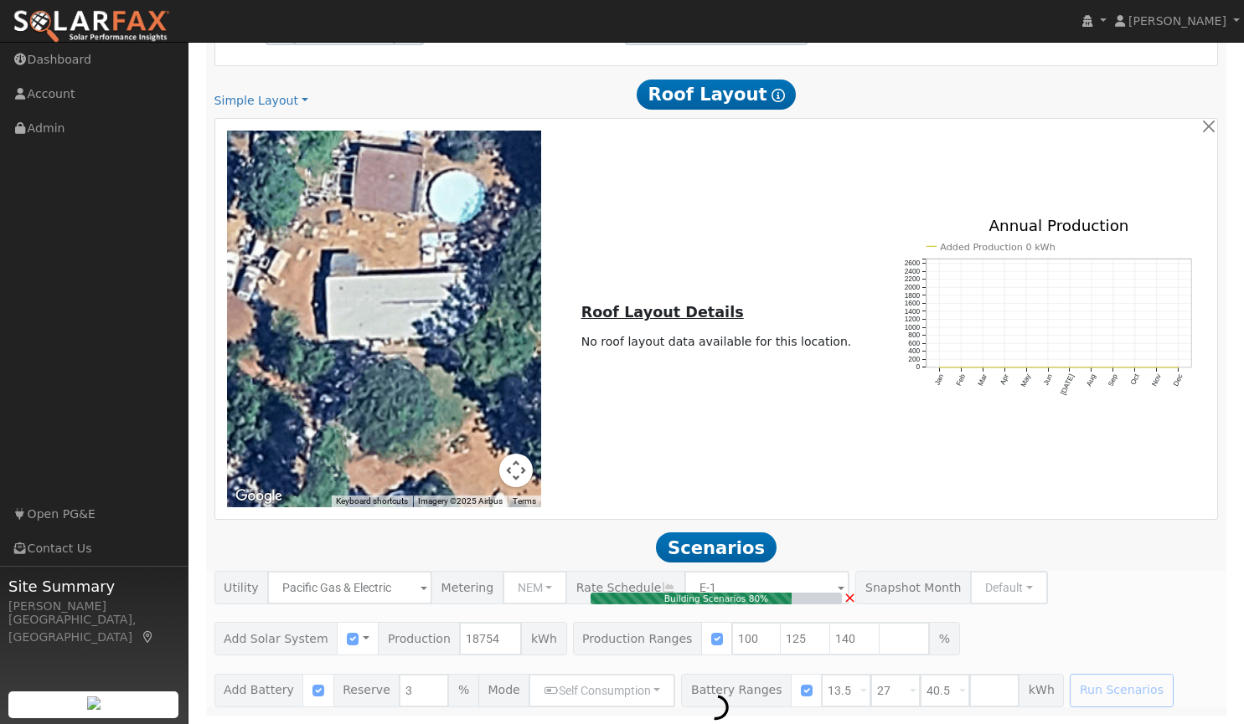
click at [387, 436] on div at bounding box center [384, 319] width 315 height 377
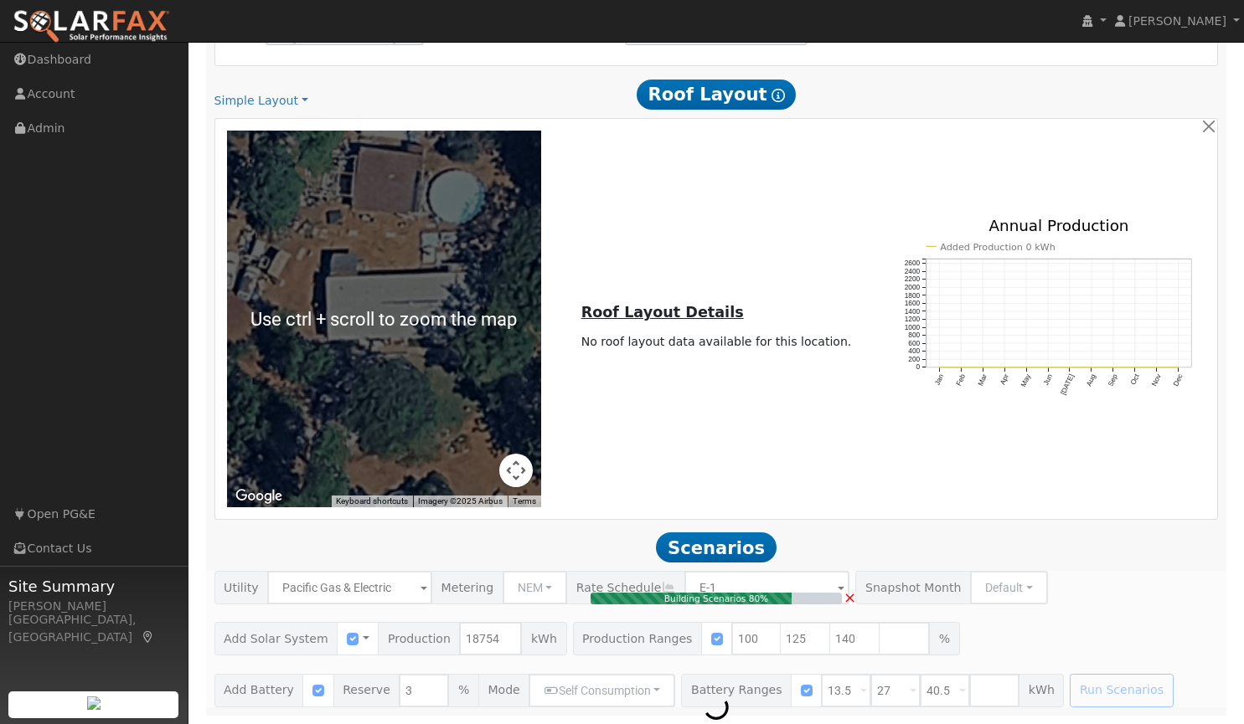
click at [371, 422] on div at bounding box center [384, 319] width 315 height 377
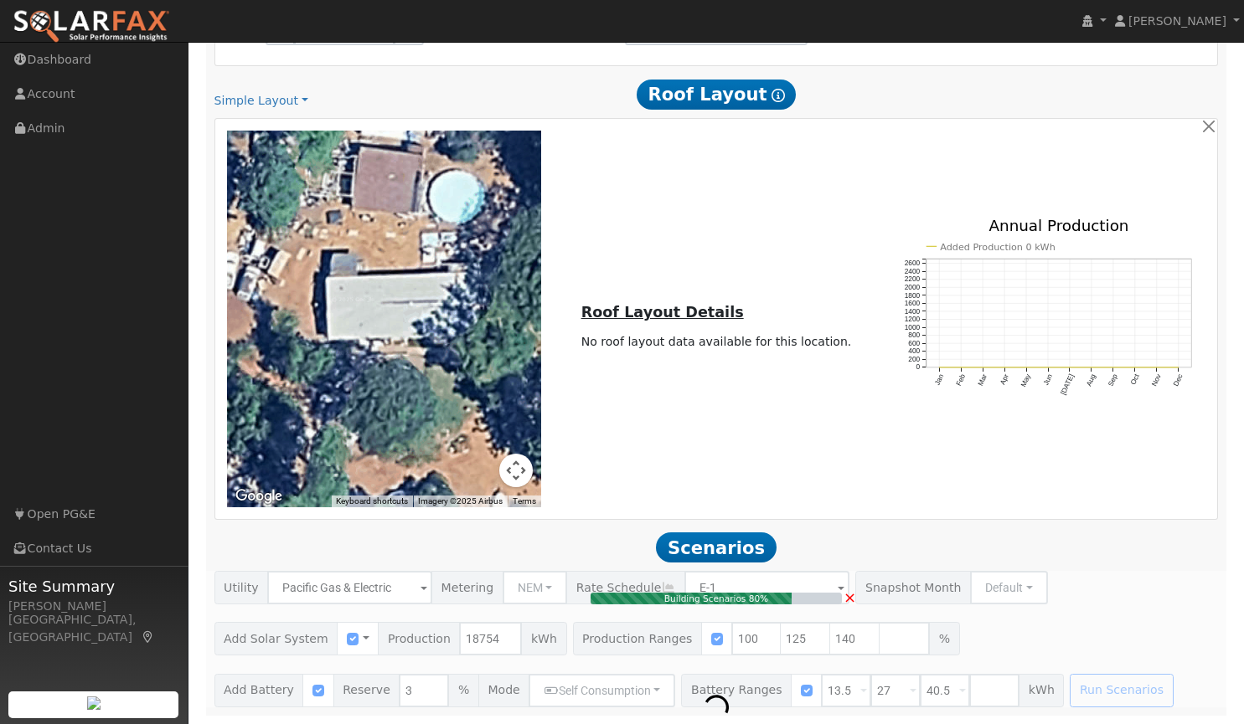
click at [351, 364] on div at bounding box center [384, 319] width 315 height 377
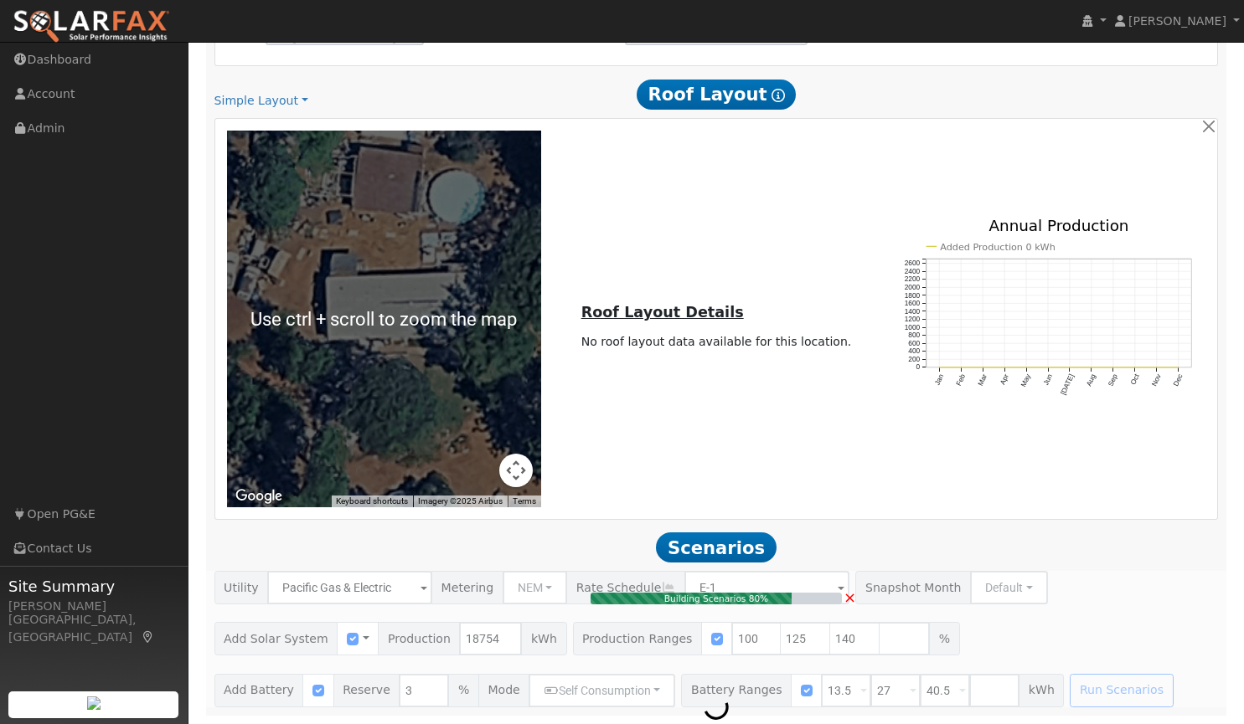
scroll to position [1062, 0]
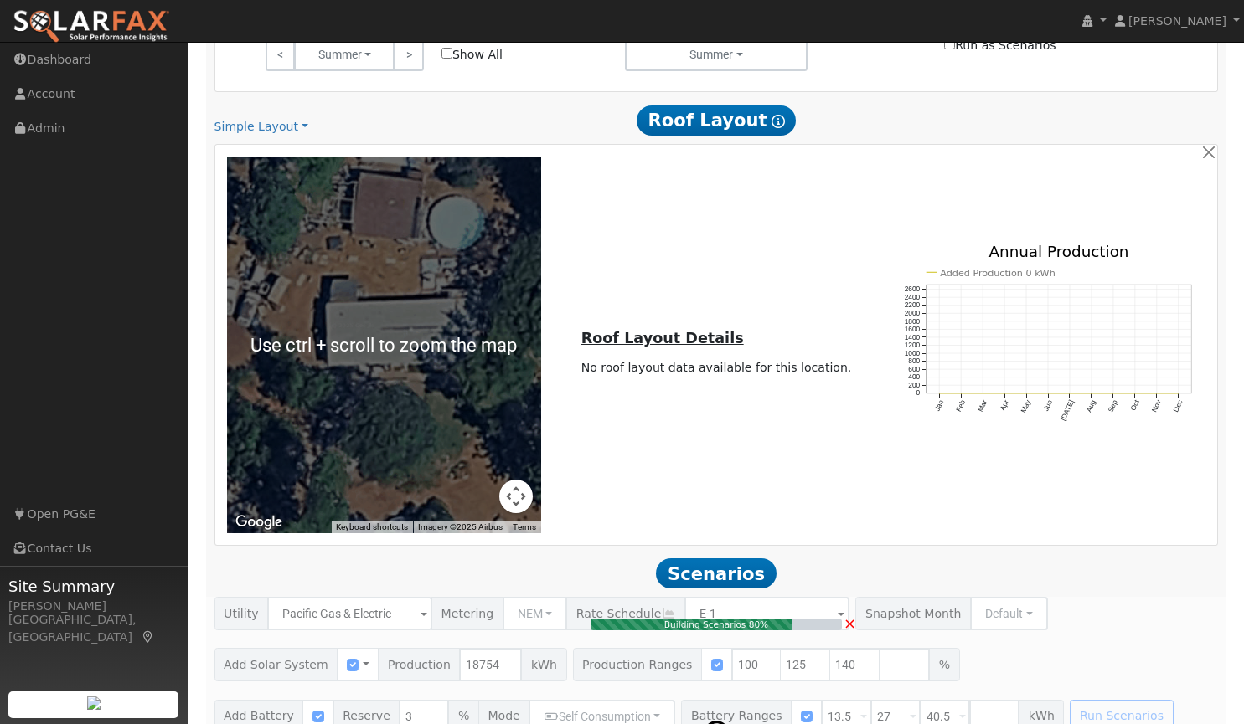
click at [445, 288] on div at bounding box center [384, 345] width 315 height 377
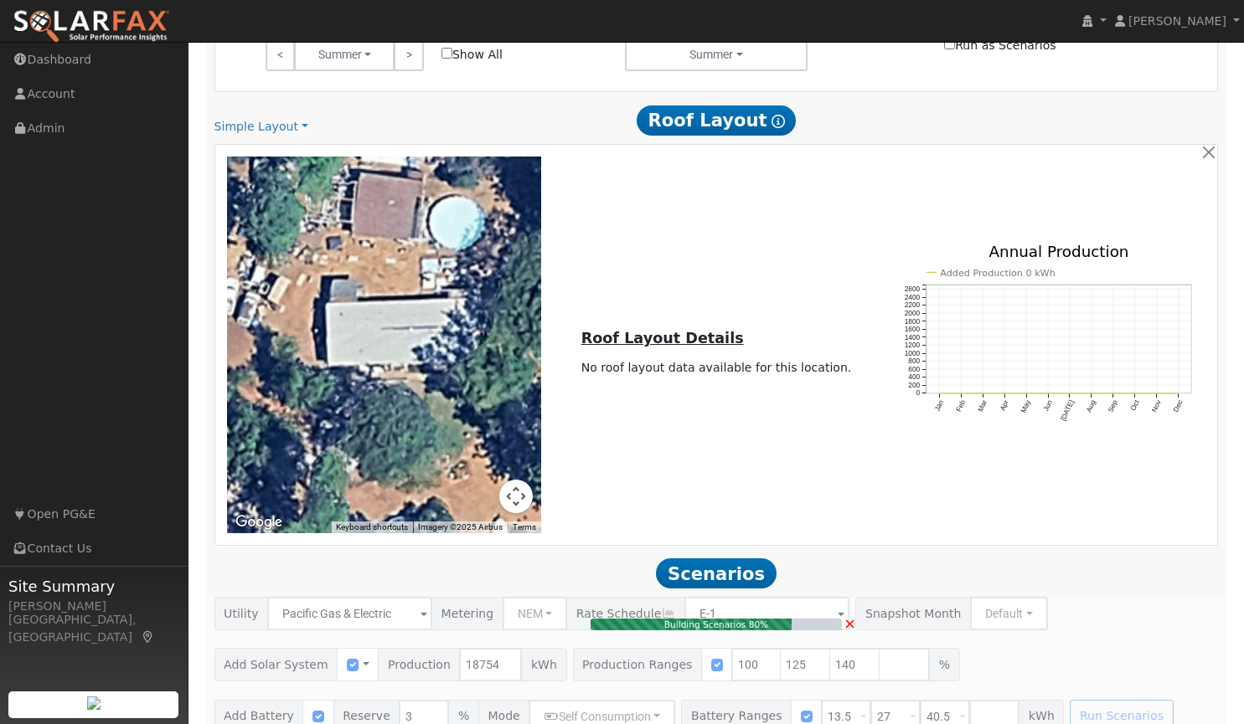
scroll to position [1090, 0]
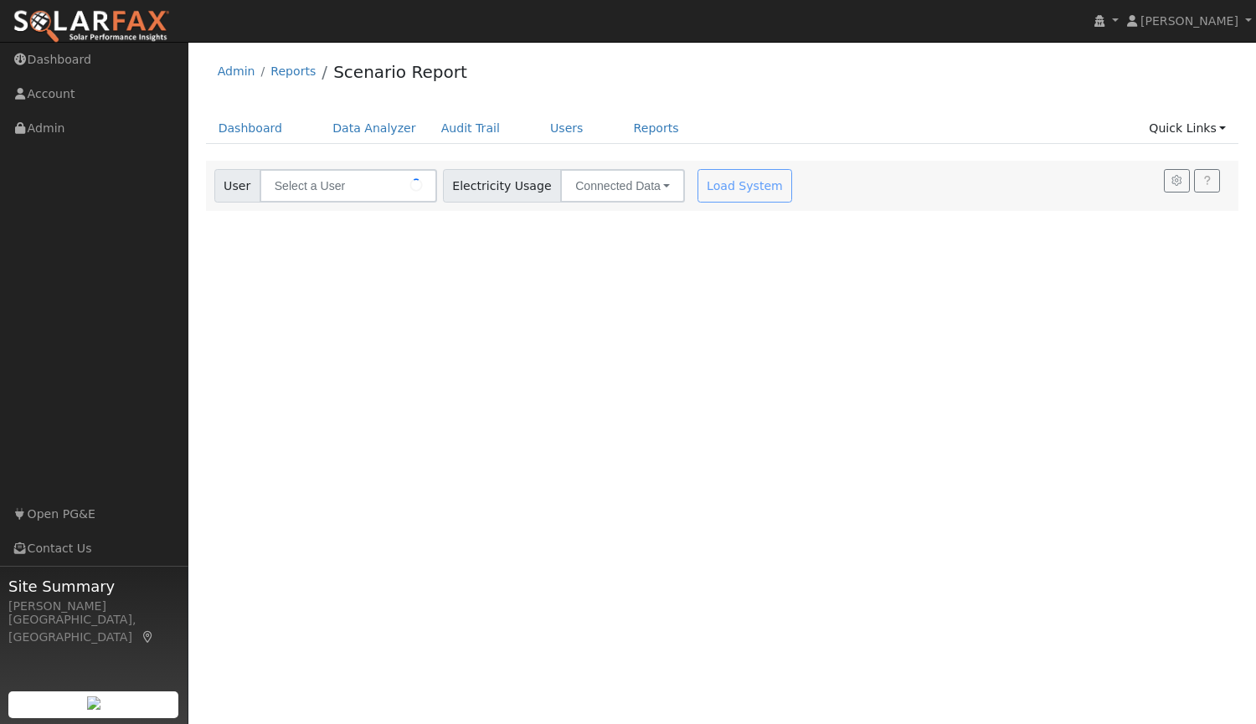
type input "[PERSON_NAME]"
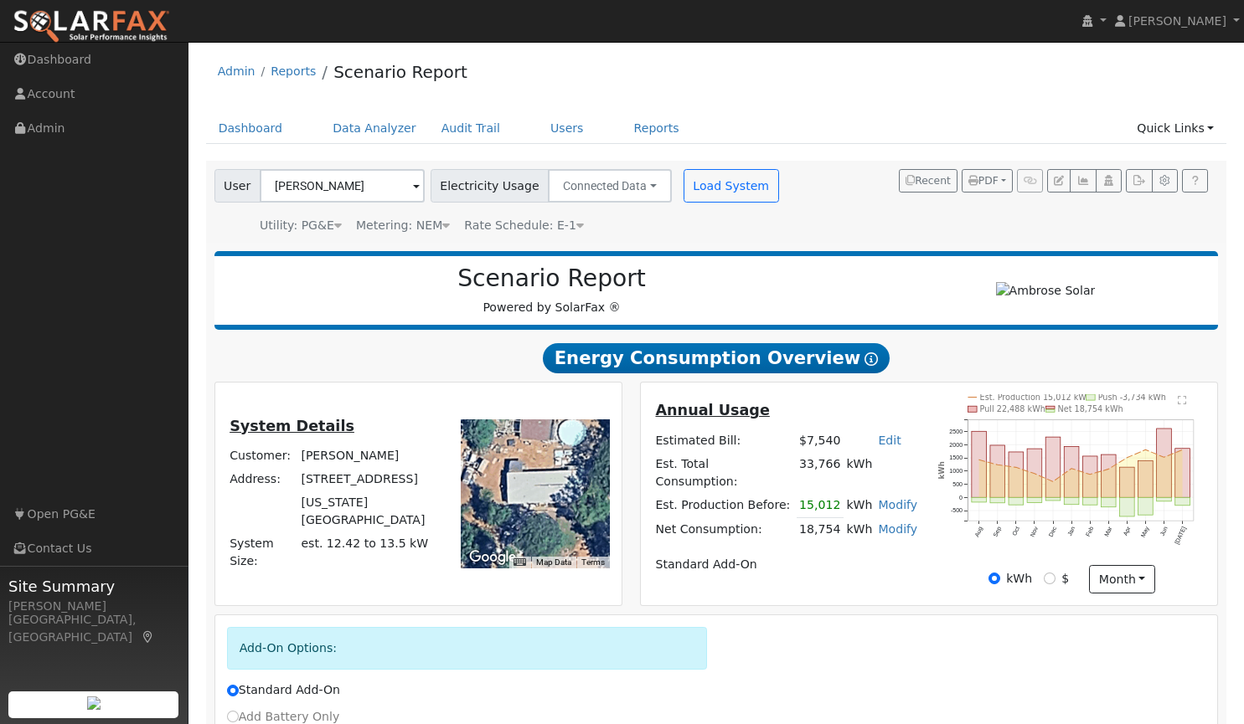
scroll to position [171, 0]
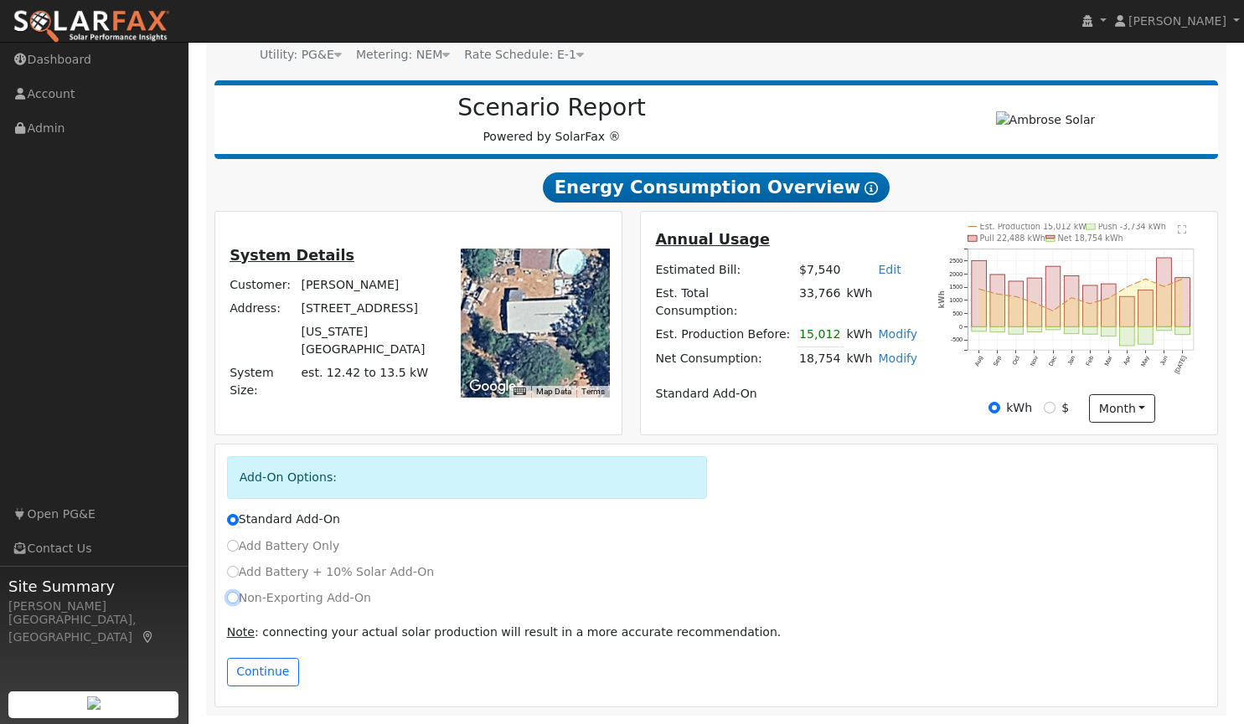
click at [236, 596] on input "Non-Exporting Add-On" at bounding box center [233, 598] width 12 height 12
radio input "true"
radio input "false"
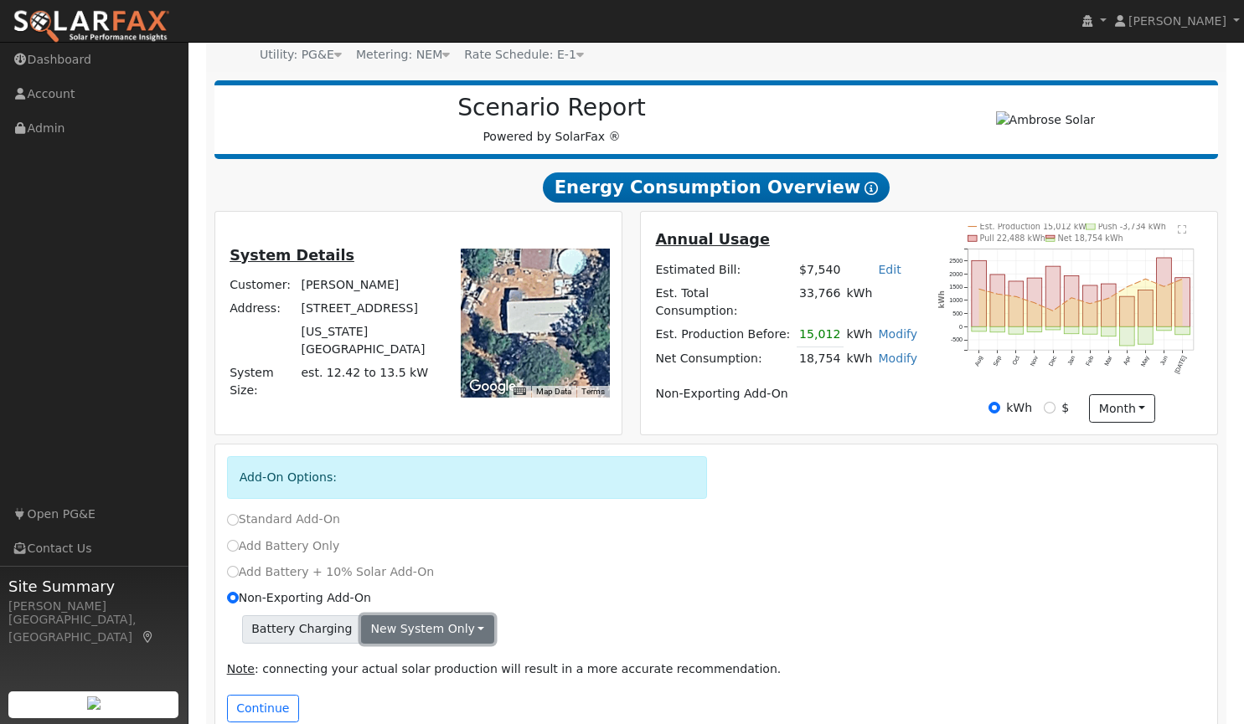
click at [410, 626] on button "New system only" at bounding box center [427, 630] width 133 height 28
click at [407, 685] on link "Both systems" at bounding box center [424, 687] width 125 height 23
click at [267, 704] on button "Continue" at bounding box center [263, 709] width 72 height 28
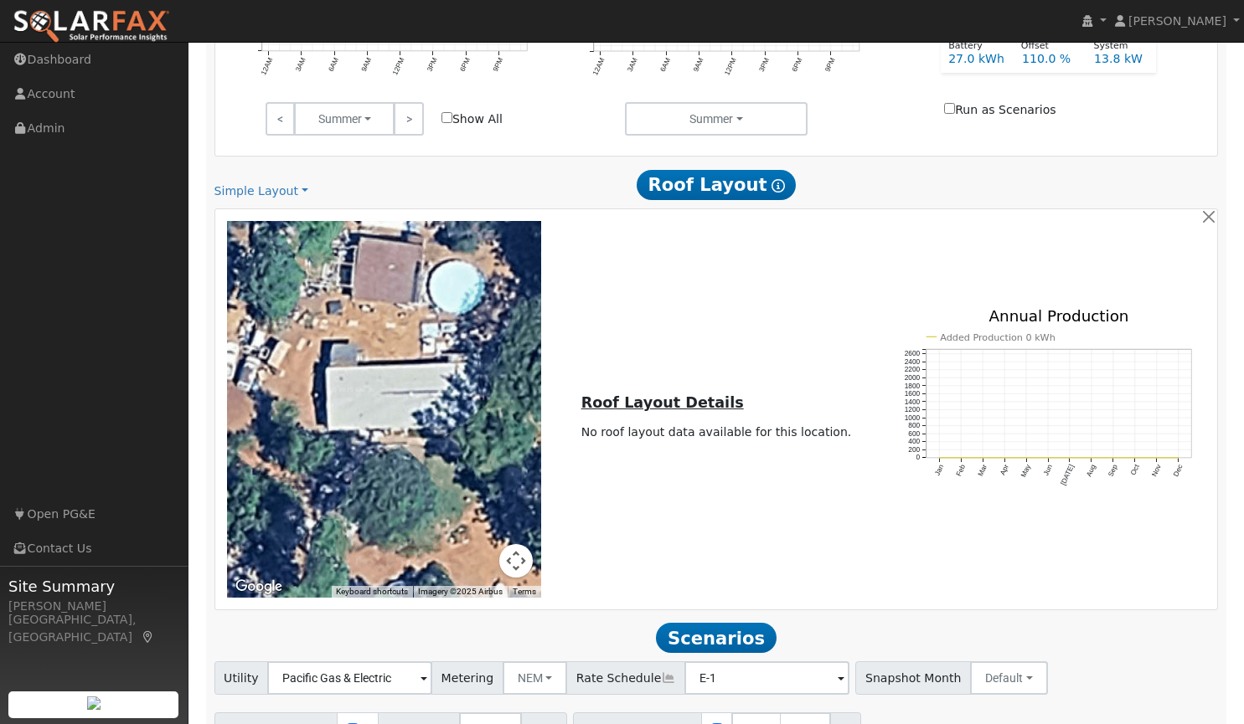
scroll to position [1090, 0]
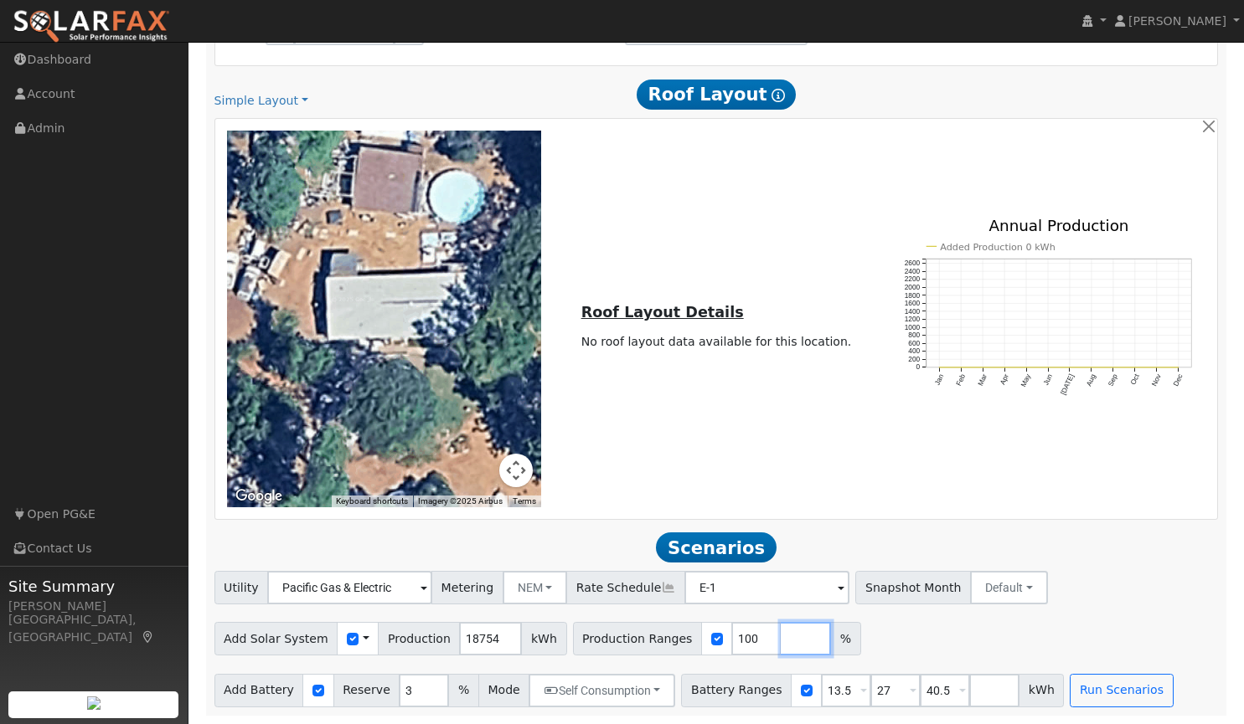
click at [781, 637] on input "number" at bounding box center [806, 639] width 50 height 34
type input "125"
type input "140"
click at [1070, 696] on button "Run Scenarios" at bounding box center [1121, 691] width 103 height 34
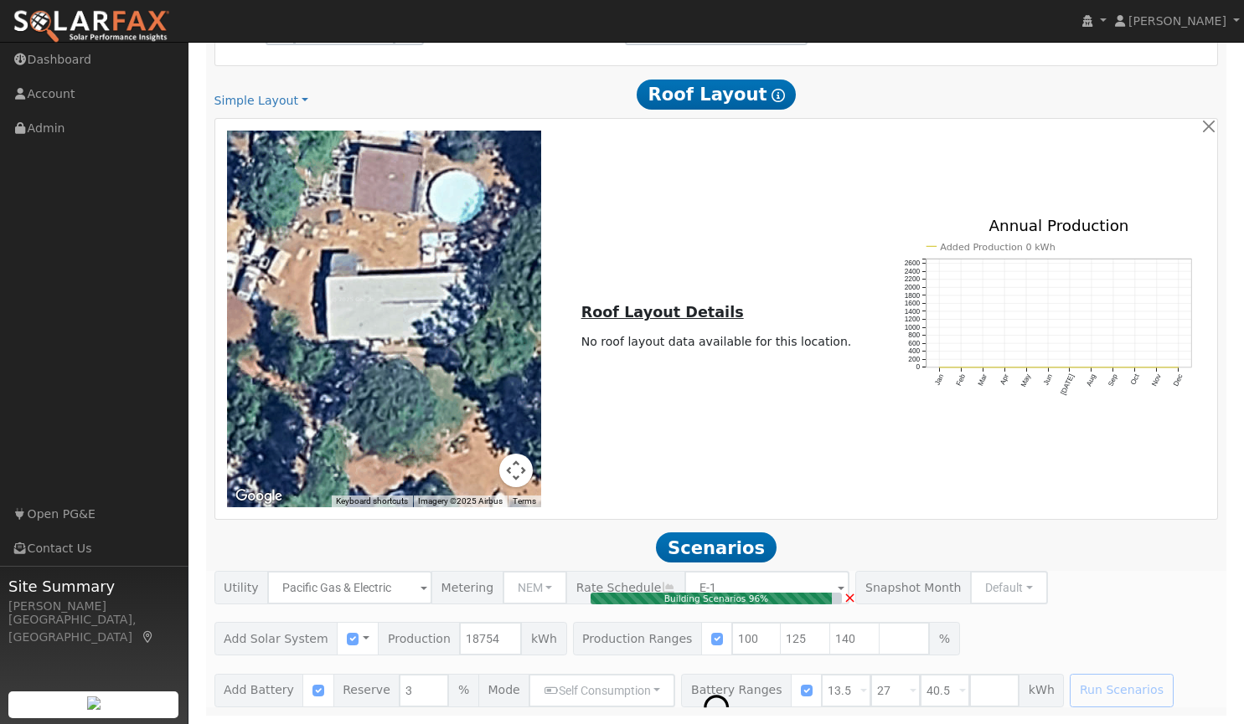
type input "12.5"
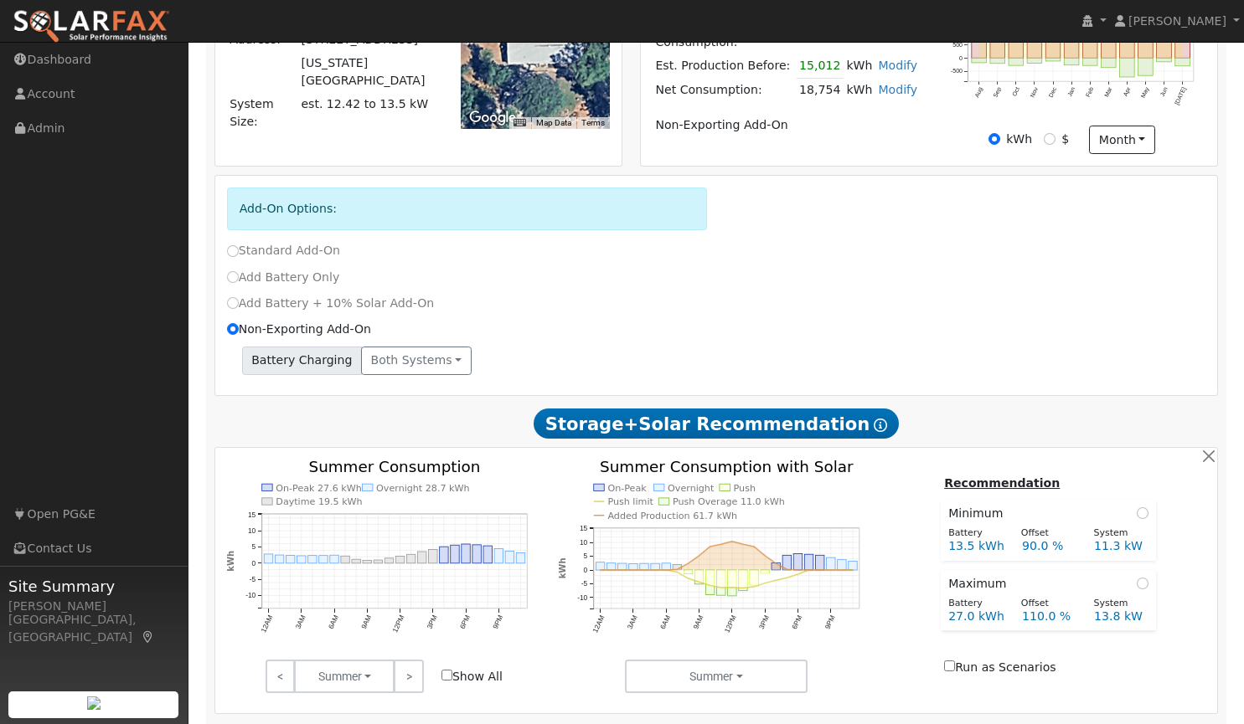
scroll to position [439, 0]
click at [229, 331] on input "Non-Exporting Add-On" at bounding box center [233, 330] width 12 height 12
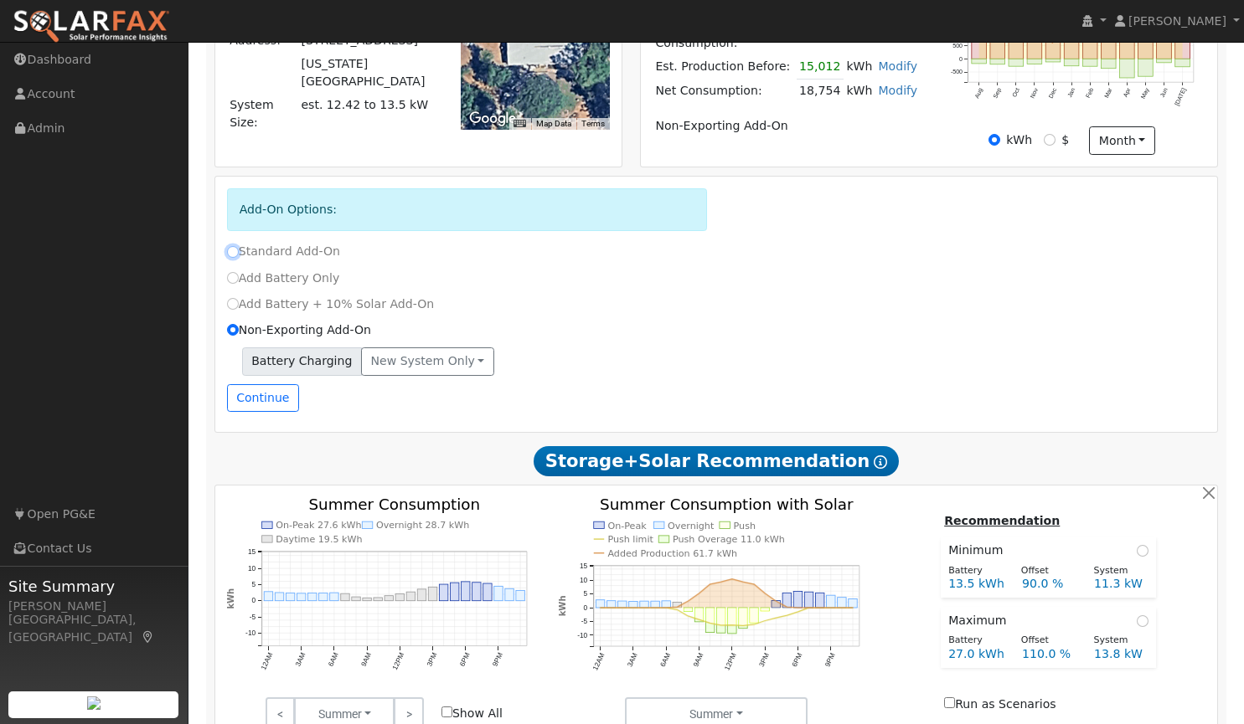
click at [235, 248] on input "Standard Add-On" at bounding box center [233, 252] width 12 height 12
radio input "true"
radio input "false"
type input "E-ELEC"
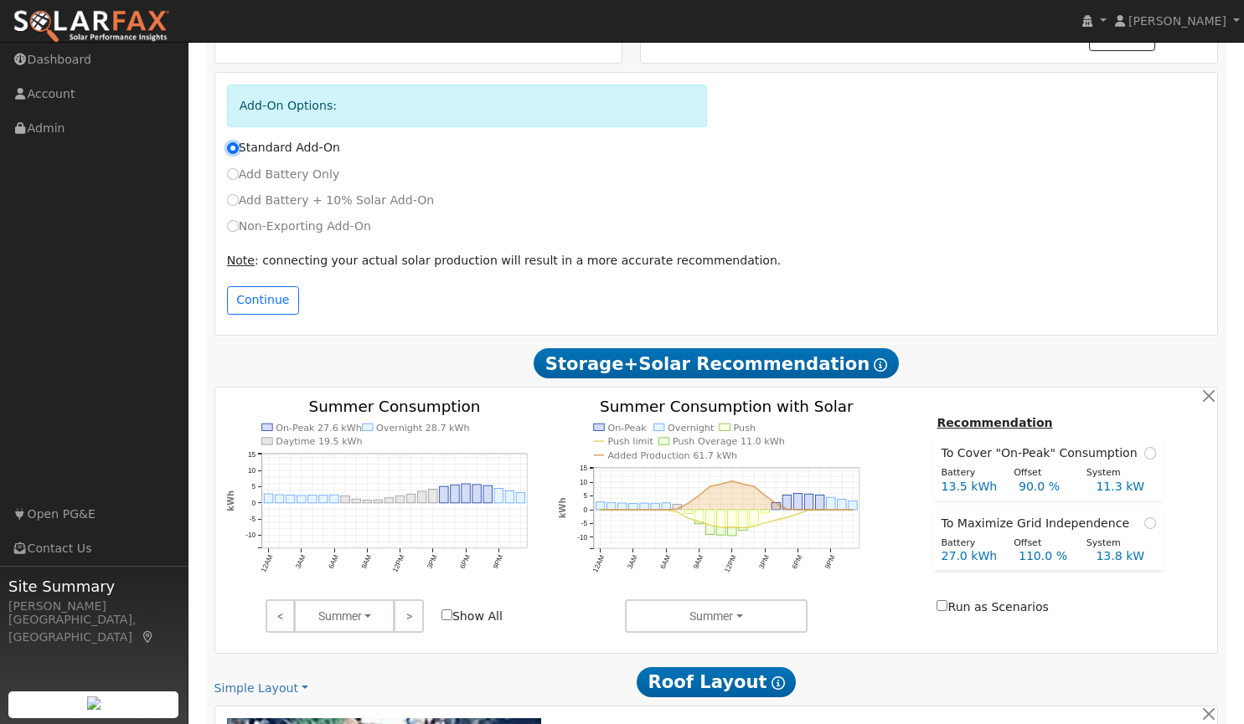
scroll to position [542, 0]
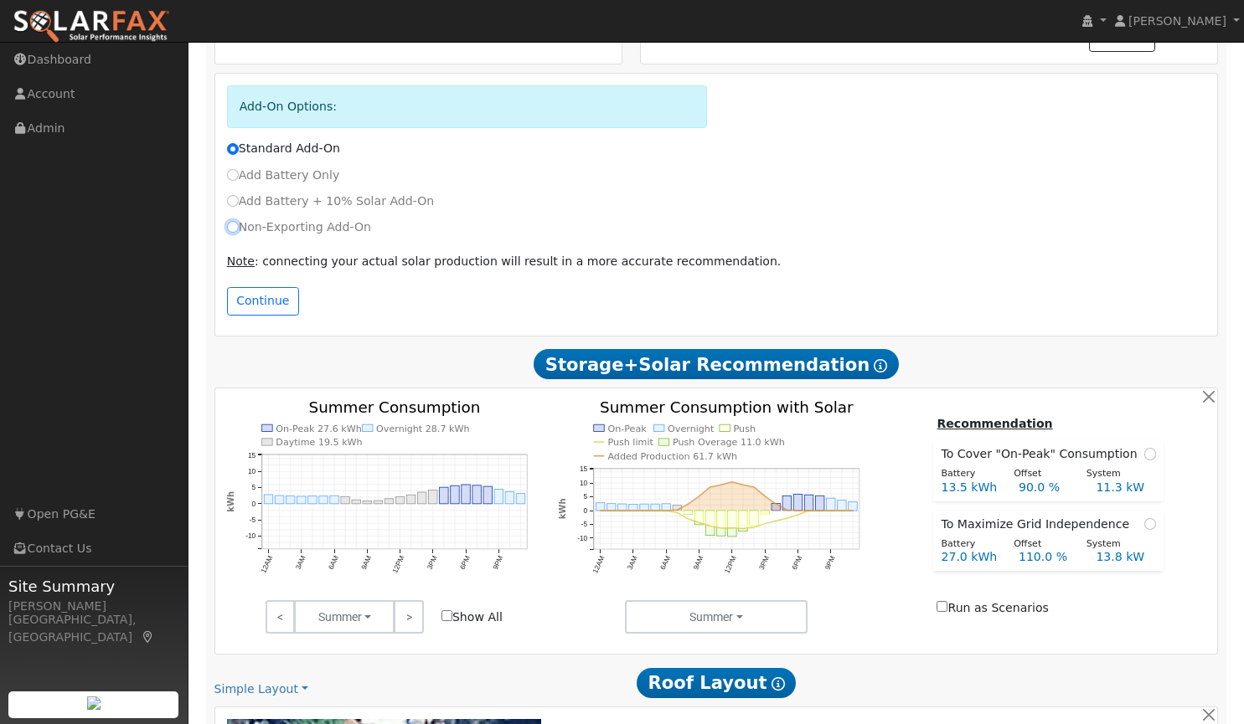
click at [233, 226] on input "Non-Exporting Add-On" at bounding box center [233, 227] width 12 height 12
radio input "true"
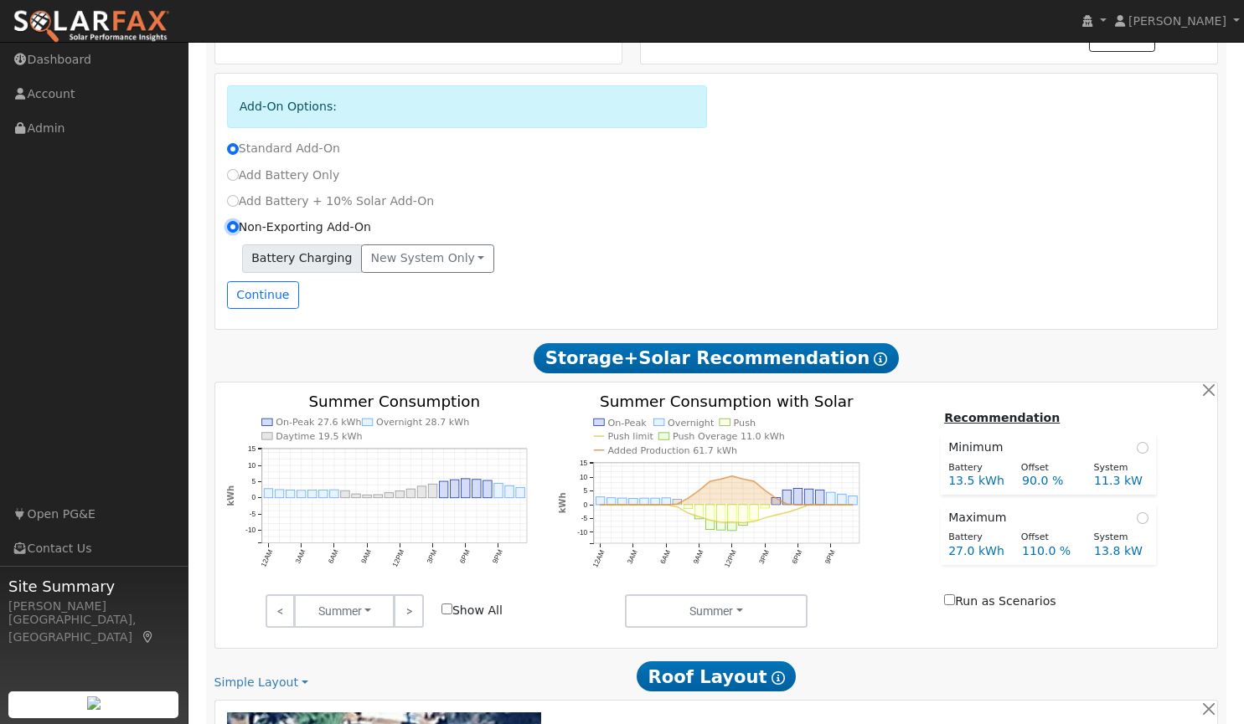
radio input "false"
type input "E-1"
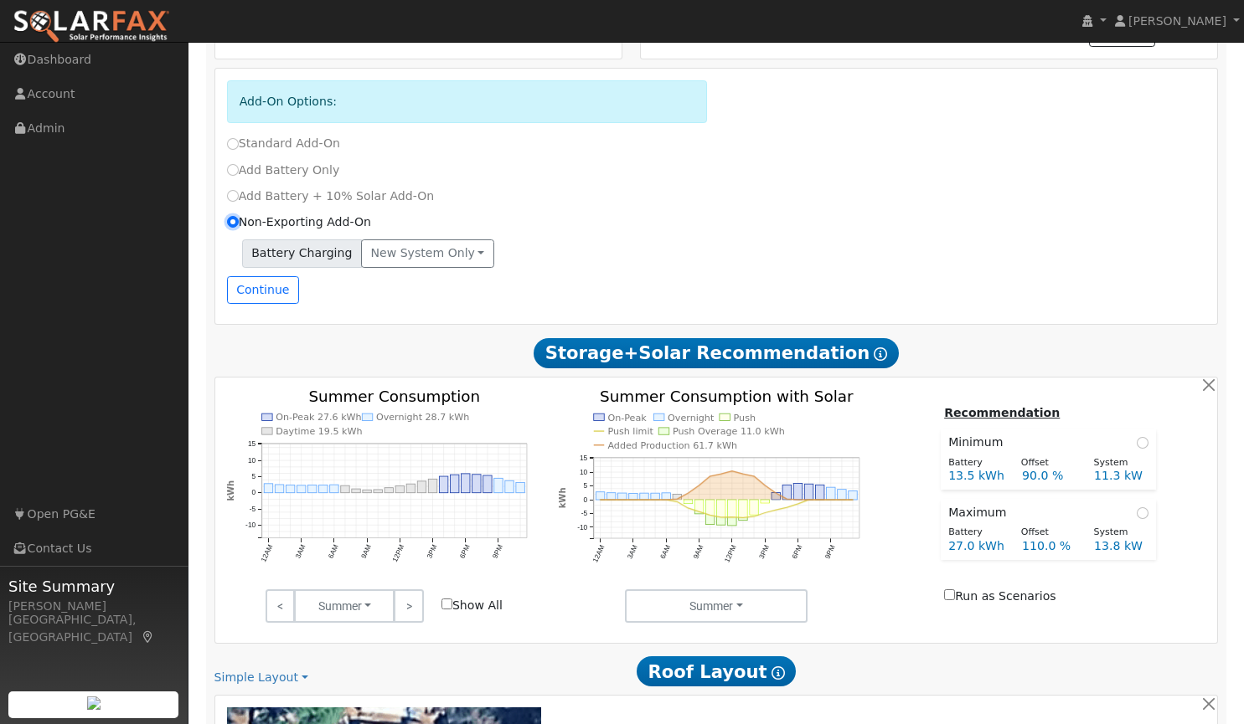
scroll to position [546, 0]
click at [234, 143] on input "Standard Add-On" at bounding box center [233, 145] width 12 height 12
radio input "true"
radio input "false"
type input "E-ELEC"
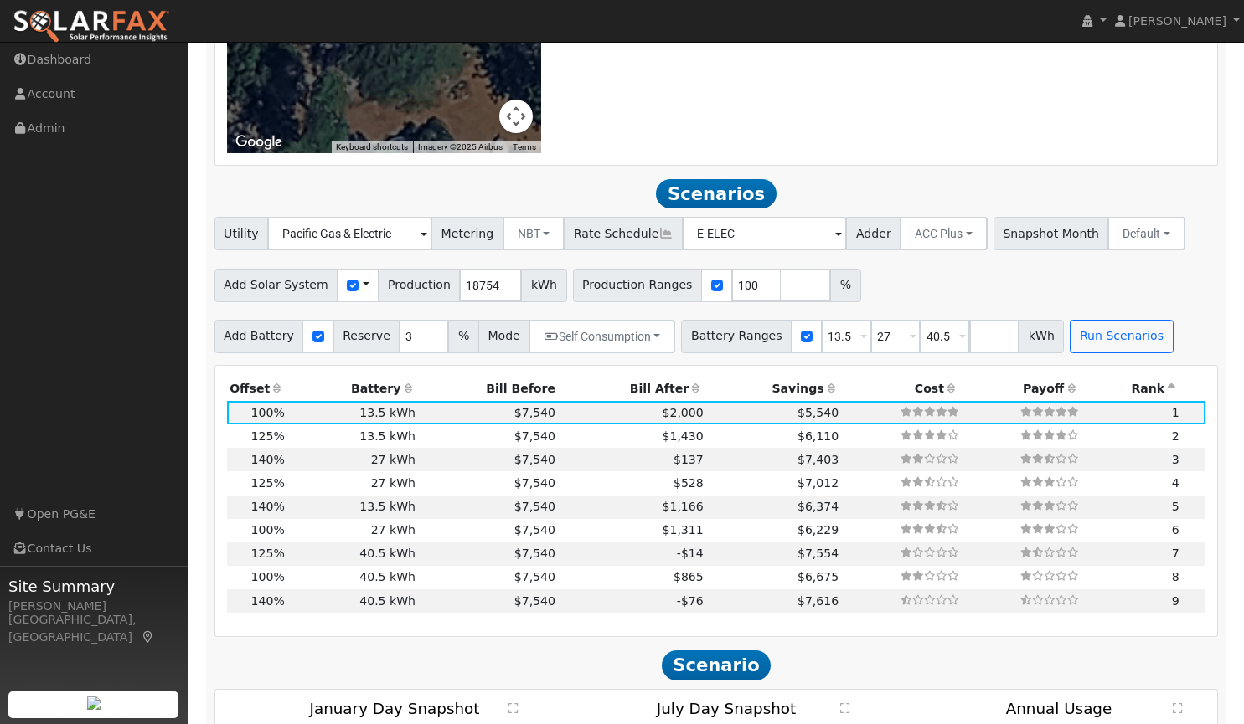
scroll to position [1486, 0]
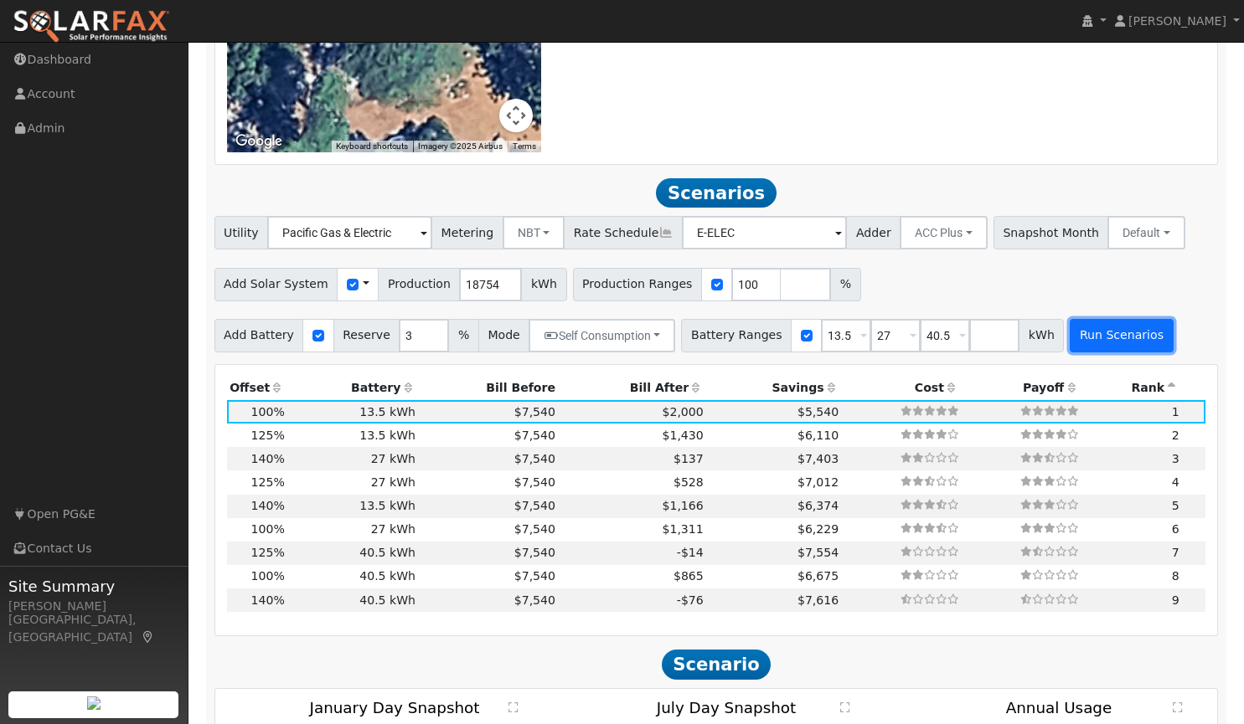
click at [1072, 336] on button "Run Scenarios" at bounding box center [1121, 336] width 103 height 34
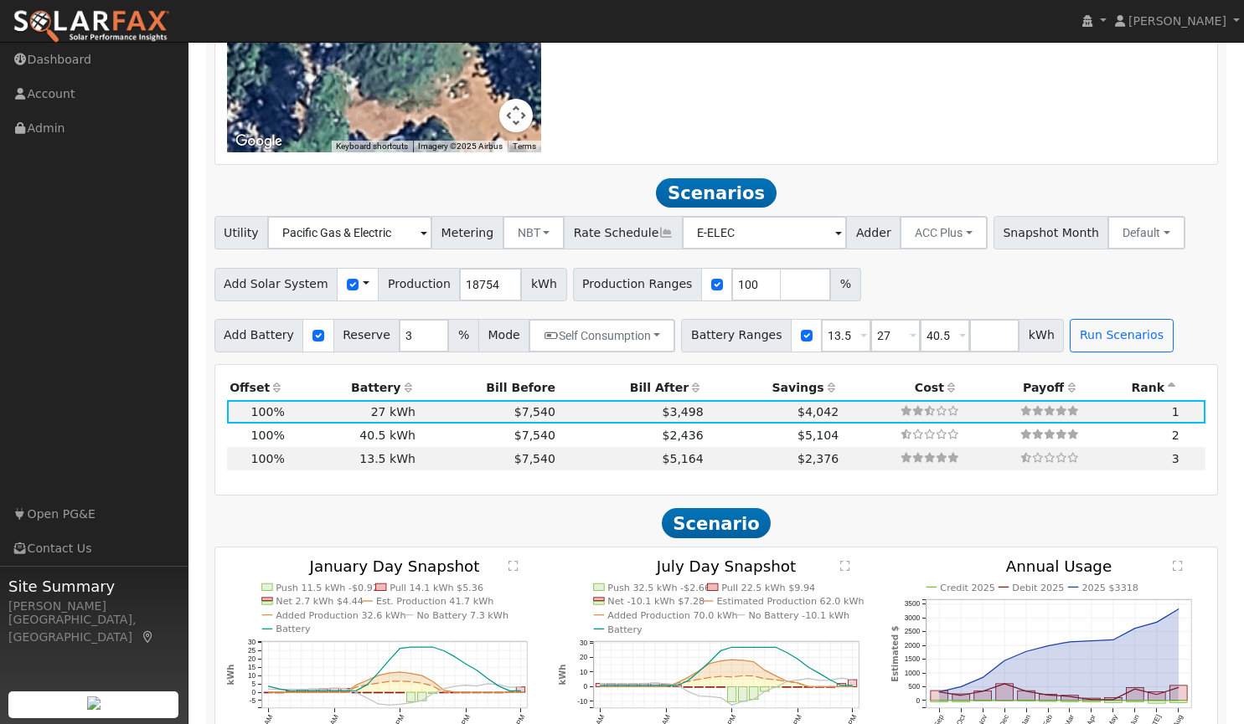
type input "$32,400"
type input "$22,848"
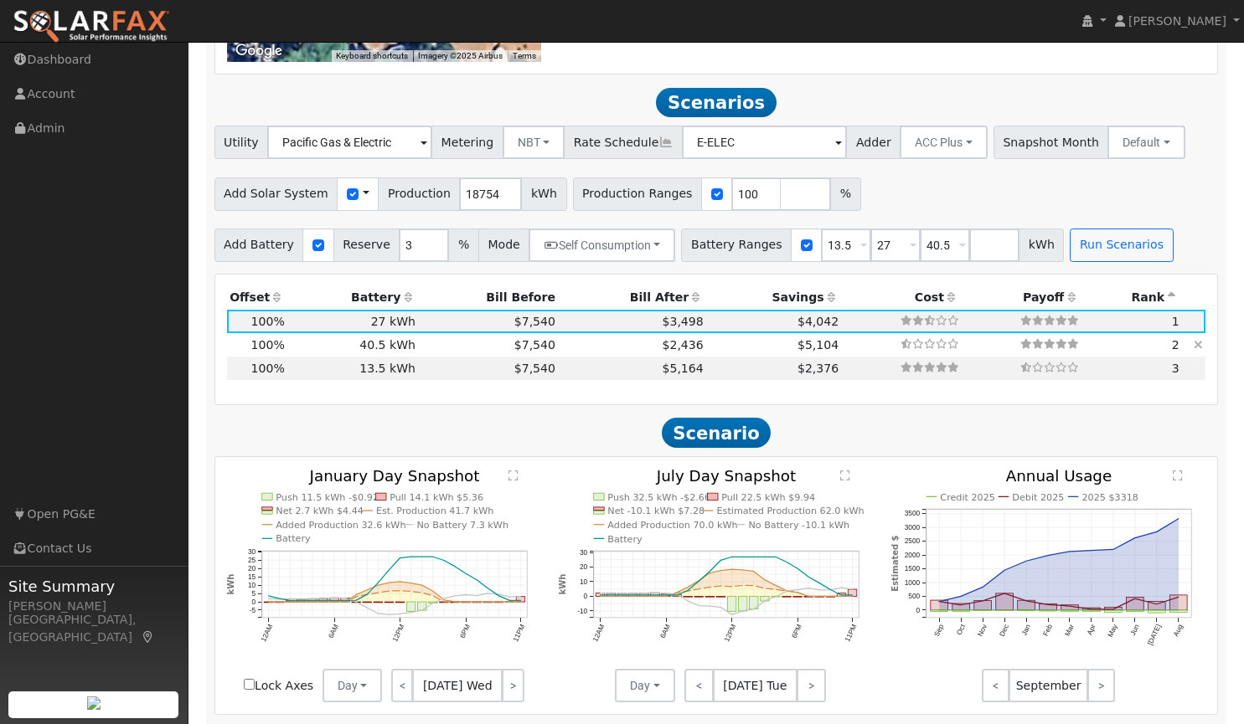
scroll to position [1575, 0]
click at [781, 198] on input "number" at bounding box center [806, 195] width 50 height 34
type input "130"
type input "150"
click at [1083, 250] on button "Run Scenarios" at bounding box center [1121, 246] width 103 height 34
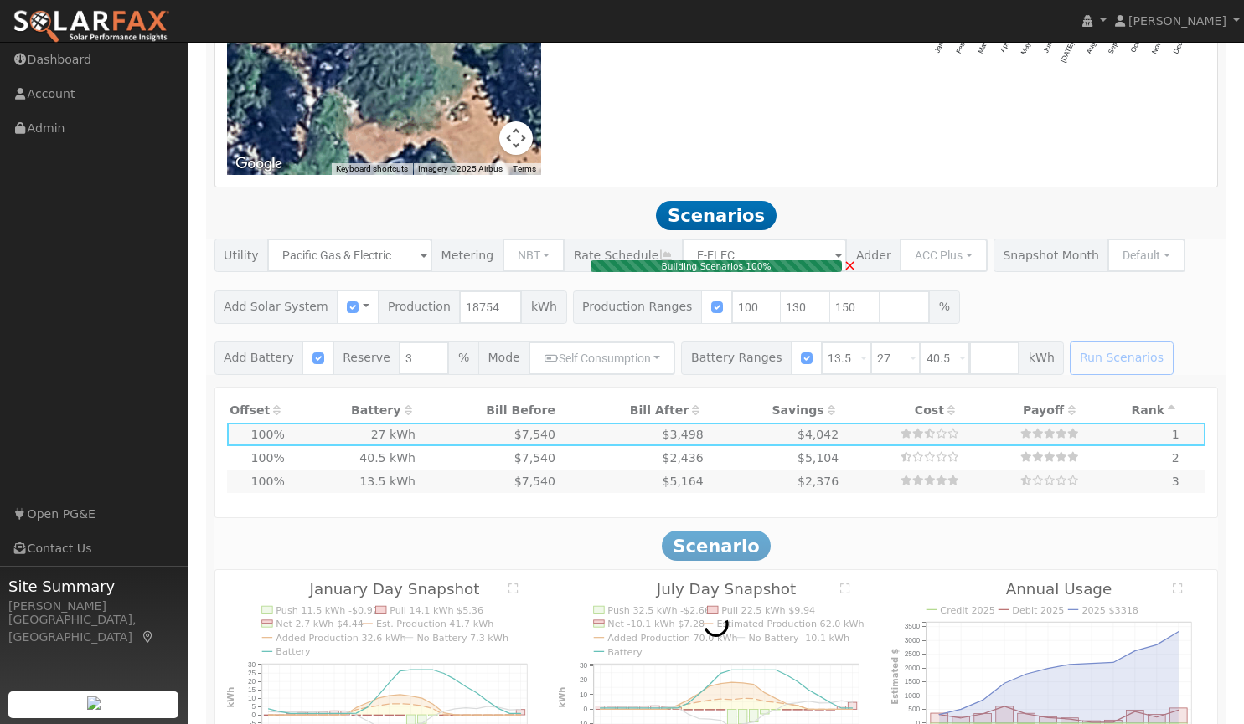
scroll to position [1443, 0]
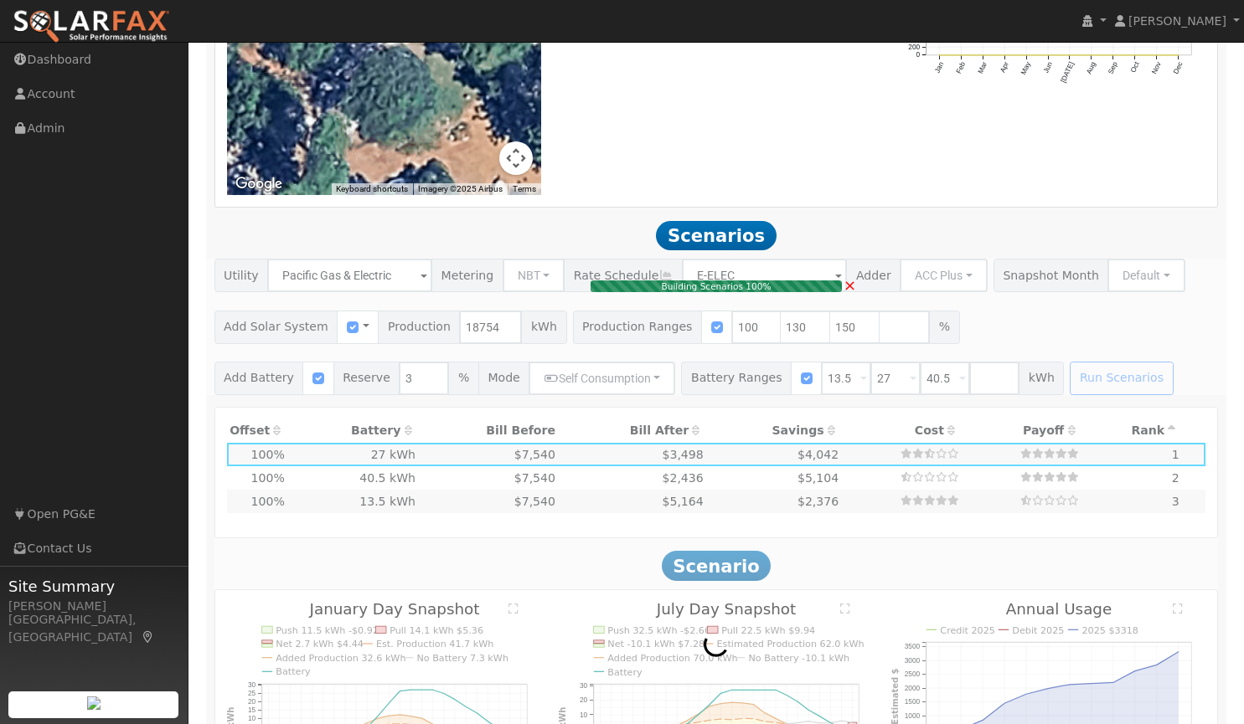
type input "16.3"
type input "$56,887"
type input "$48,600"
type input "$31,646"
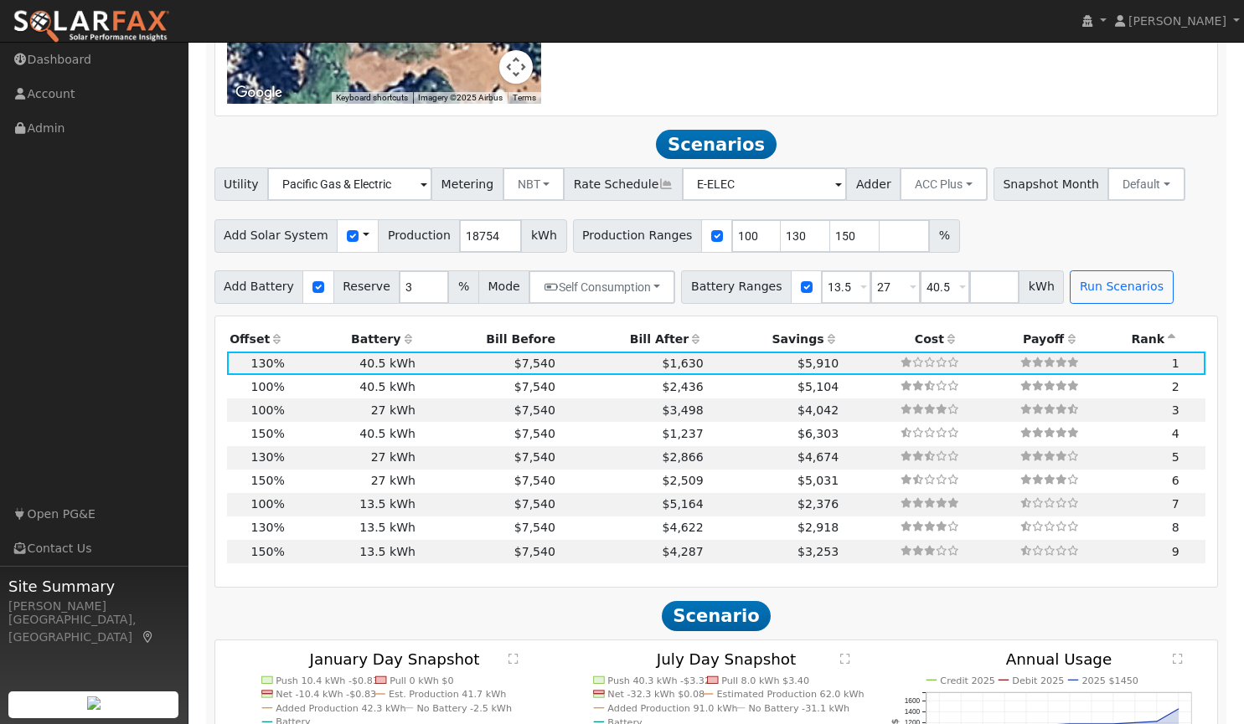
scroll to position [1534, 0]
click at [879, 240] on input "number" at bounding box center [904, 237] width 50 height 34
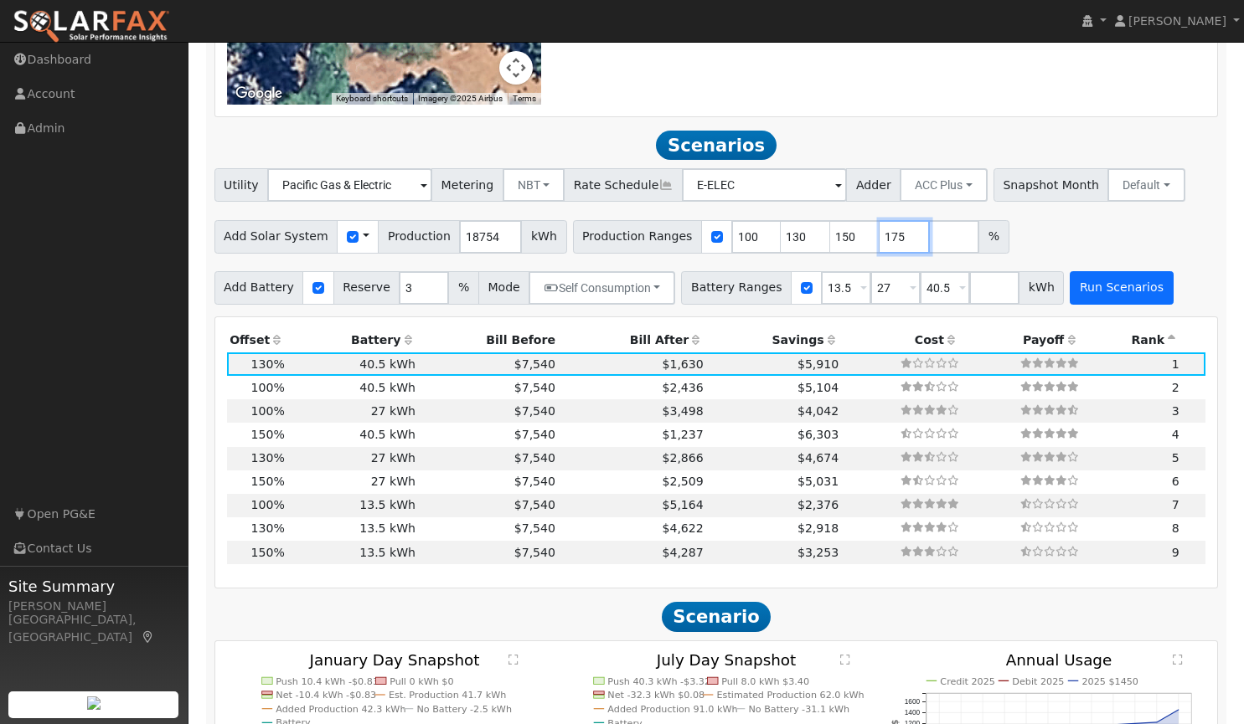
type input "175"
click at [1076, 286] on button "Run Scenarios" at bounding box center [1121, 288] width 103 height 34
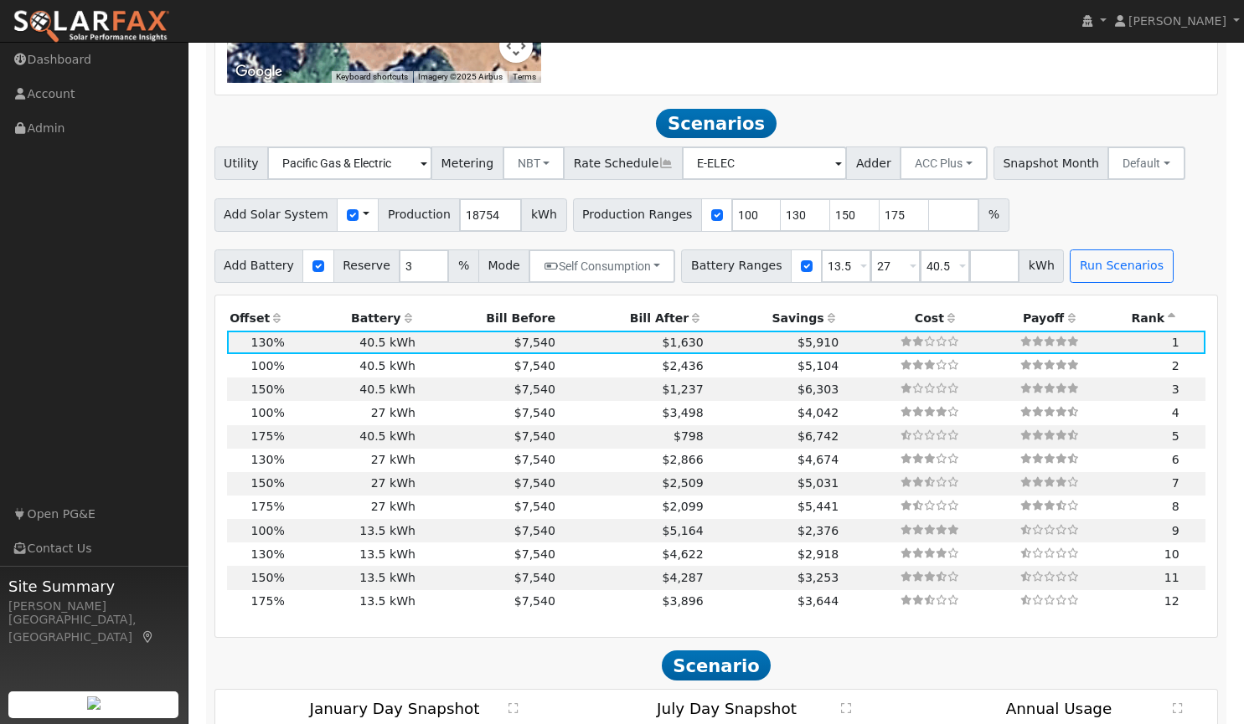
scroll to position [1615, 0]
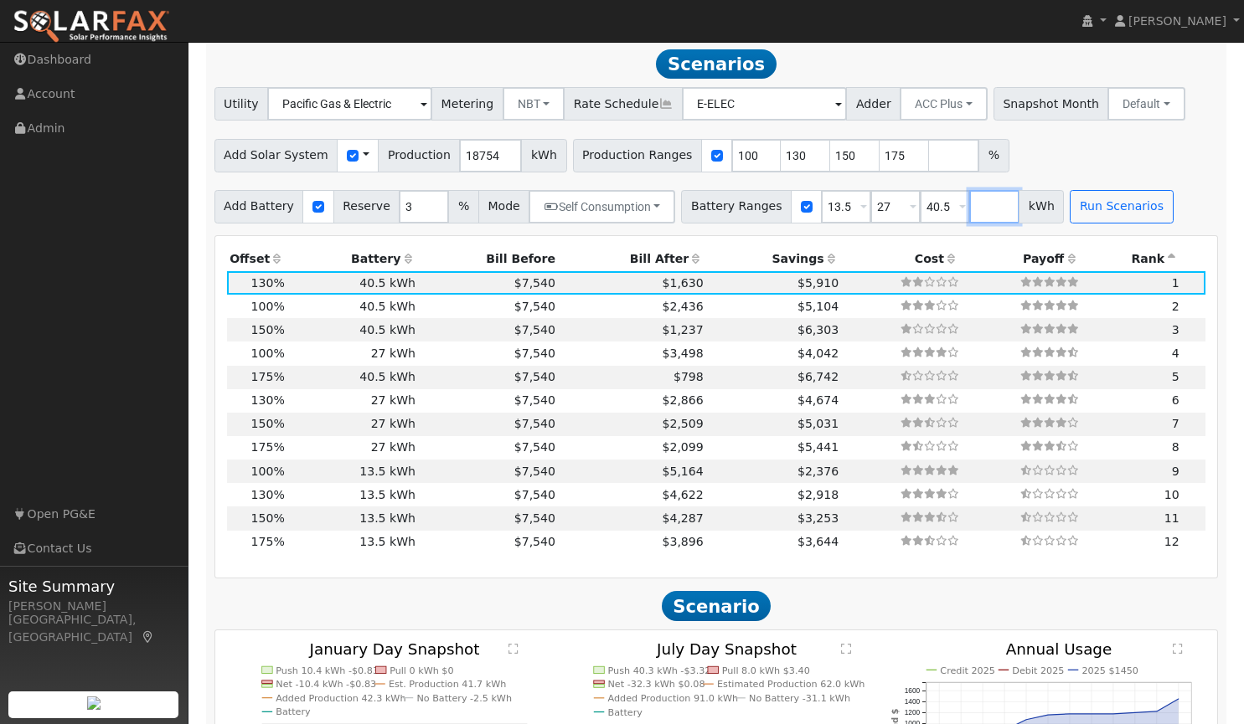
click at [969, 206] on input "number" at bounding box center [994, 207] width 50 height 34
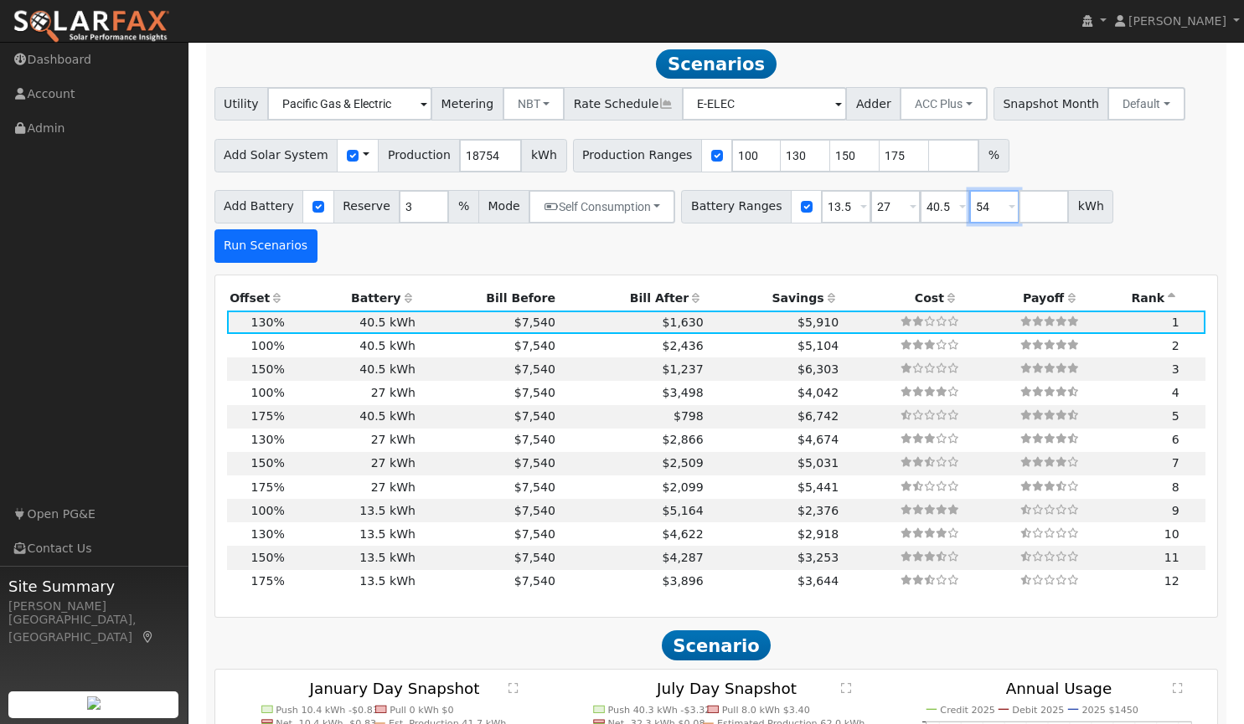
type input "54"
click at [317, 229] on button "Run Scenarios" at bounding box center [265, 246] width 103 height 34
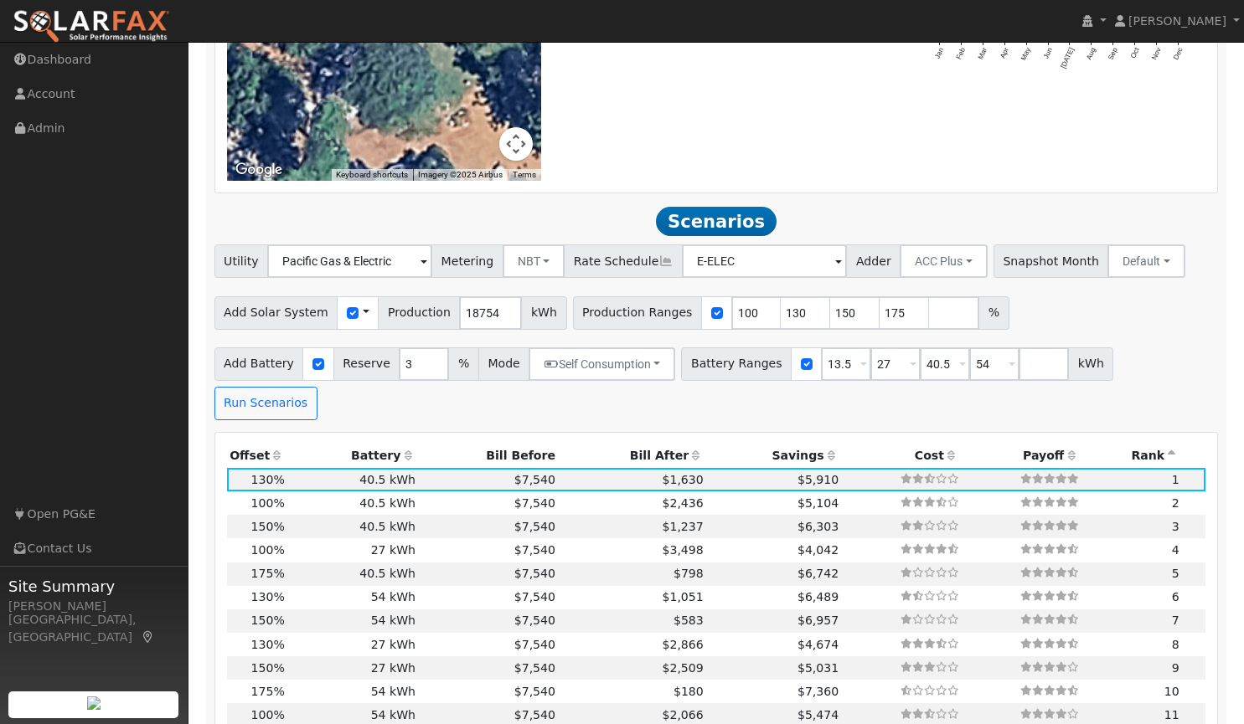
scroll to position [1458, 0]
drag, startPoint x: 873, startPoint y: 312, endPoint x: 830, endPoint y: 311, distance: 42.7
click at [830, 311] on div "Production Ranges 100 130 150 175 %" at bounding box center [791, 313] width 436 height 34
drag, startPoint x: 821, startPoint y: 314, endPoint x: 703, endPoint y: 313, distance: 118.1
click at [703, 313] on div "Production Ranges 100 130 150 %" at bounding box center [766, 313] width 387 height 34
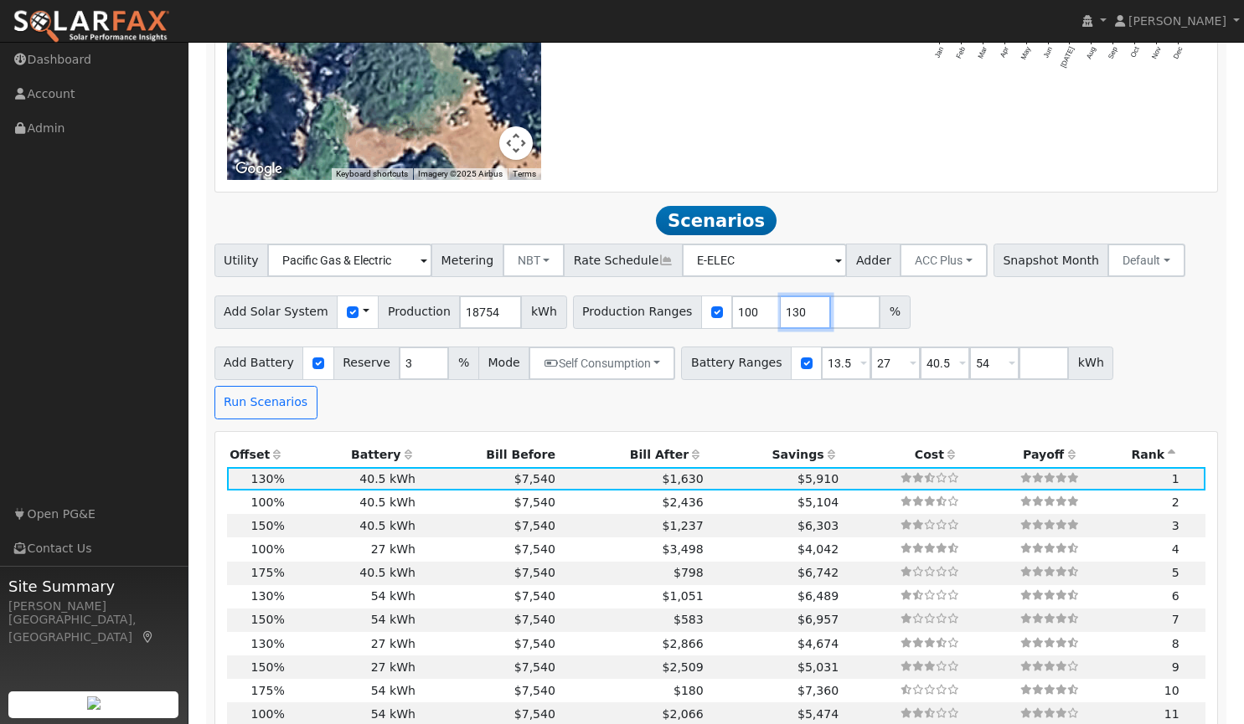
drag, startPoint x: 776, startPoint y: 316, endPoint x: 729, endPoint y: 319, distance: 47.0
click at [729, 319] on div "Production Ranges 100 130 %" at bounding box center [742, 313] width 338 height 34
type input "140"
click at [926, 307] on div "Add Solar System Use CSV Data Production 18754 kWh Production Ranges 100 140 %" at bounding box center [716, 309] width 1010 height 39
click at [317, 386] on button "Run Scenarios" at bounding box center [265, 403] width 103 height 34
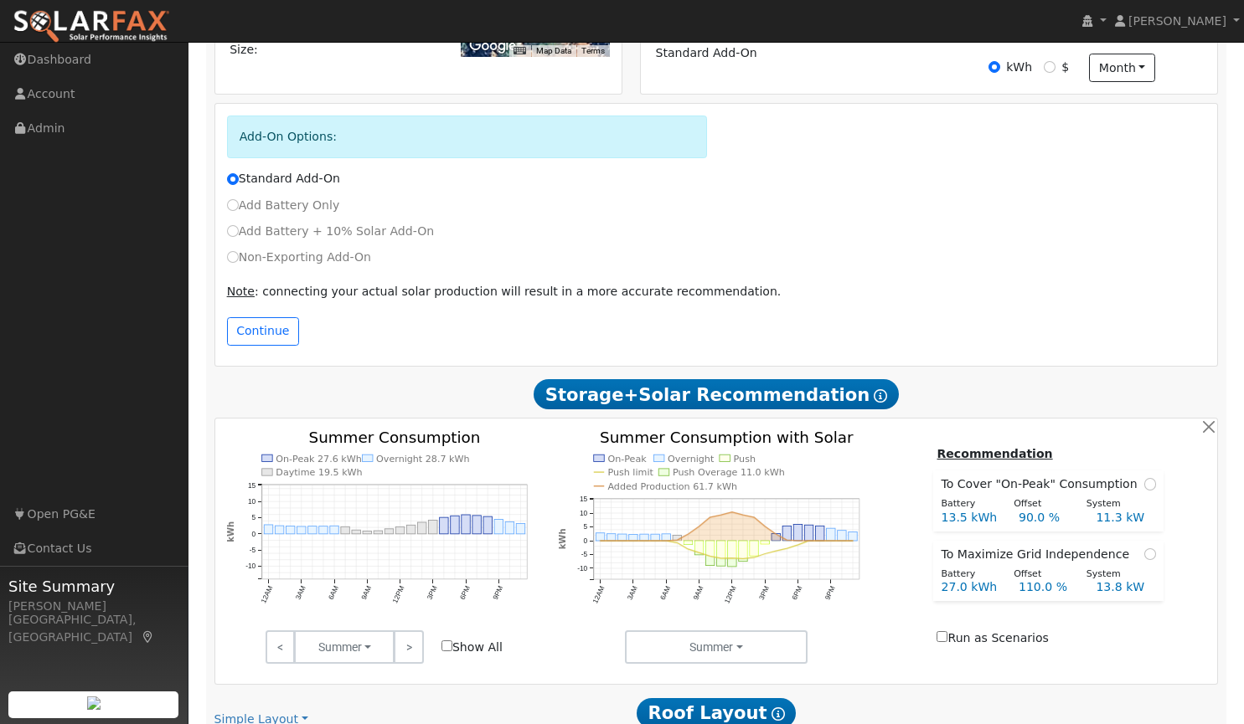
scroll to position [513, 0]
click at [235, 260] on input "Non-Exporting Add-On" at bounding box center [233, 256] width 12 height 12
radio input "true"
radio input "false"
type input "E-1"
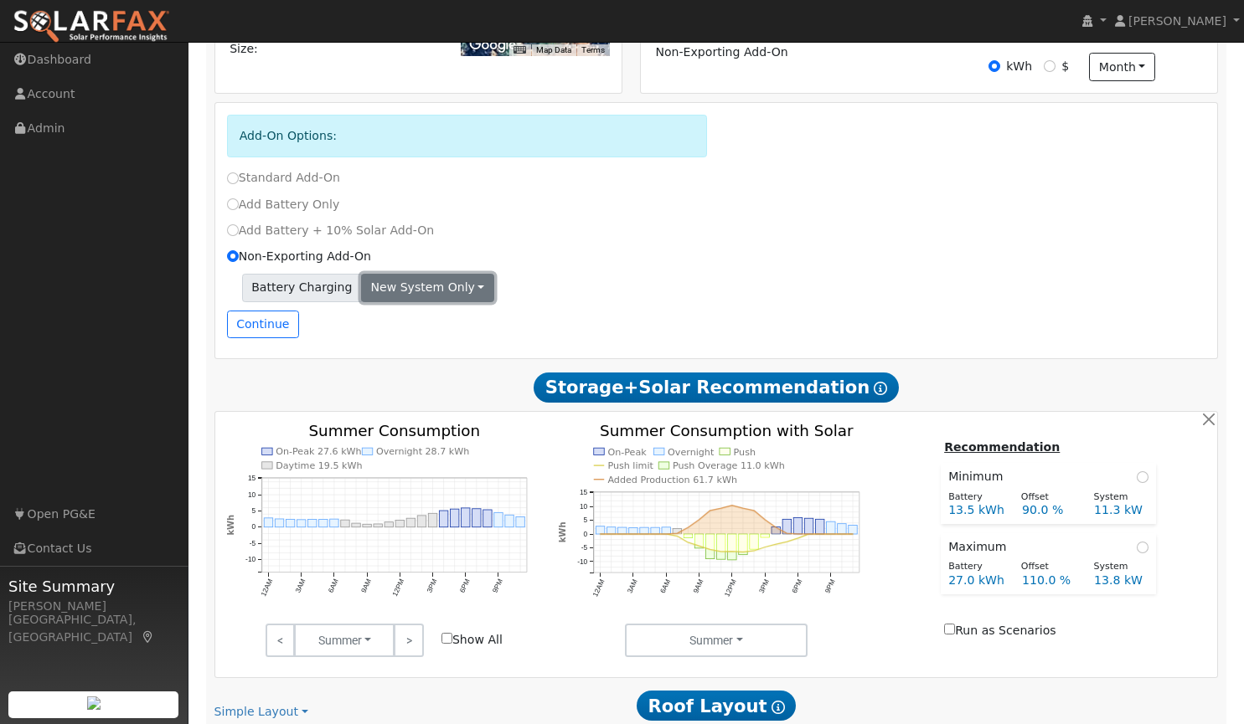
click at [389, 292] on button "New system only" at bounding box center [427, 288] width 133 height 28
click at [400, 351] on link "Both systems" at bounding box center [424, 345] width 125 height 23
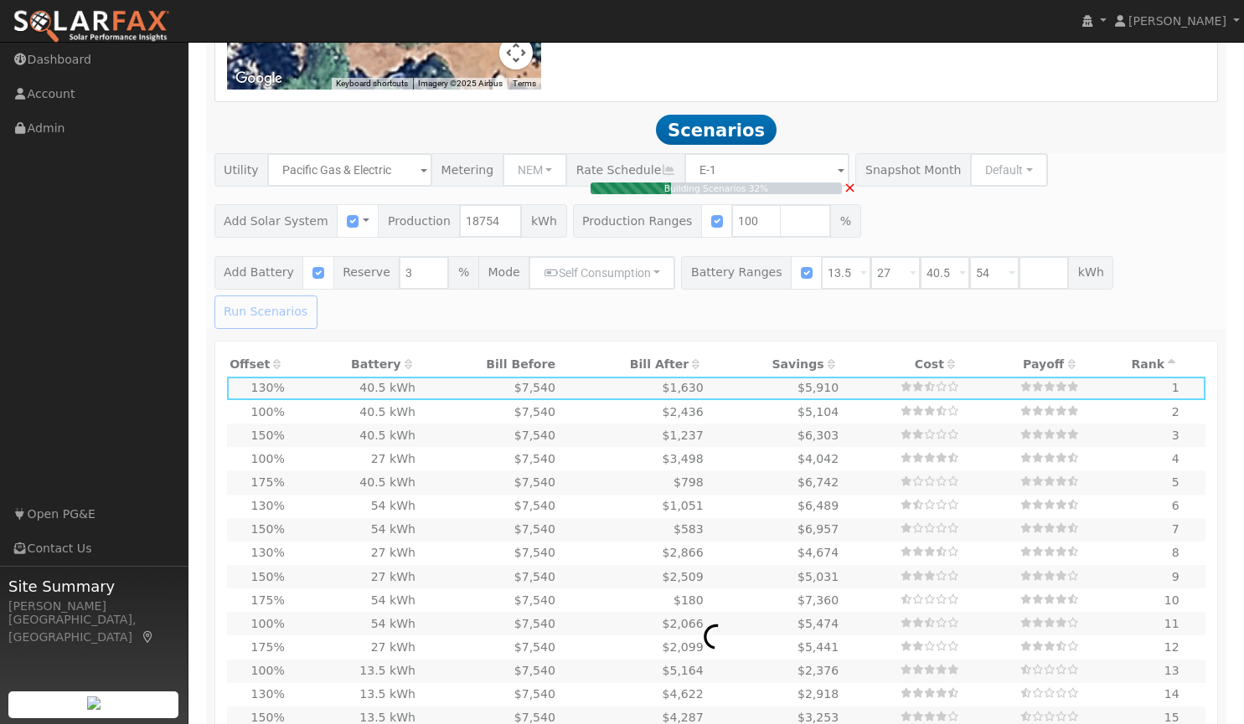
scroll to position [1507, 0]
type input "12.5"
type input "$43,759"
type input "$27,708"
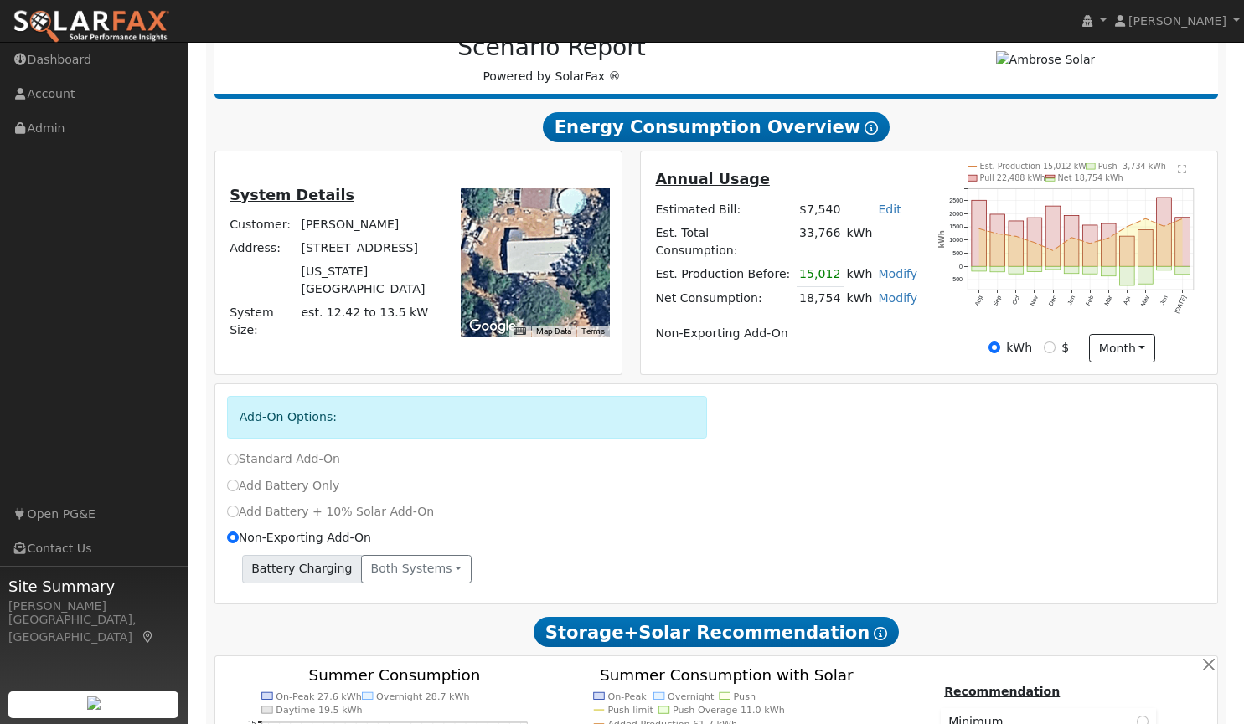
scroll to position [232, 0]
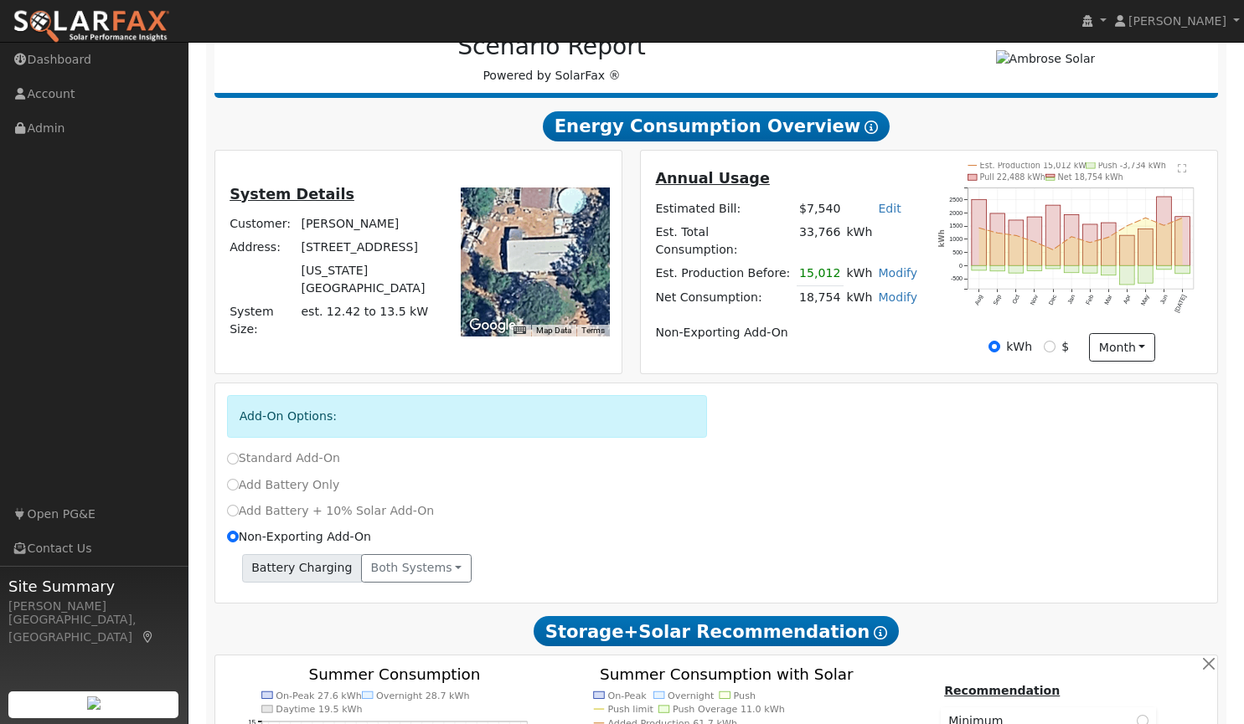
drag, startPoint x: 724, startPoint y: 497, endPoint x: 875, endPoint y: 69, distance: 454.0
click at [875, 69] on div "Scenario Report Powered by SolarFax ®" at bounding box center [552, 59] width 658 height 52
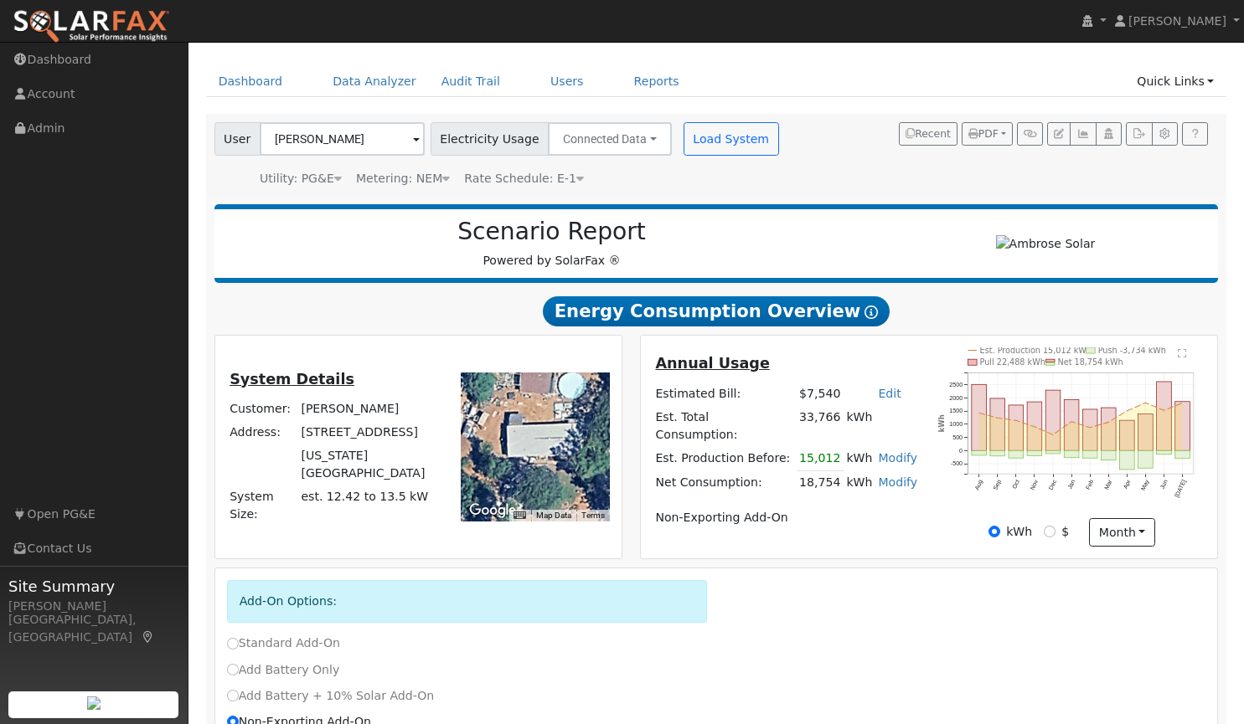
scroll to position [46, 0]
